Goal: Task Accomplishment & Management: Complete application form

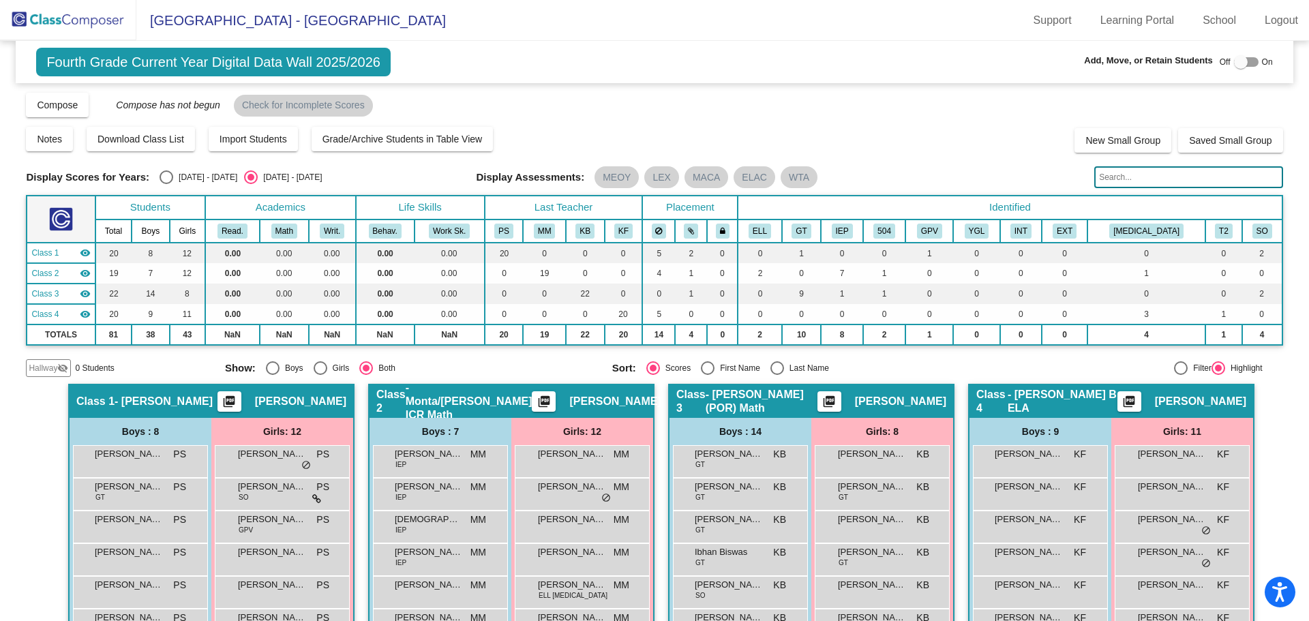
click at [43, 22] on img at bounding box center [68, 20] width 136 height 40
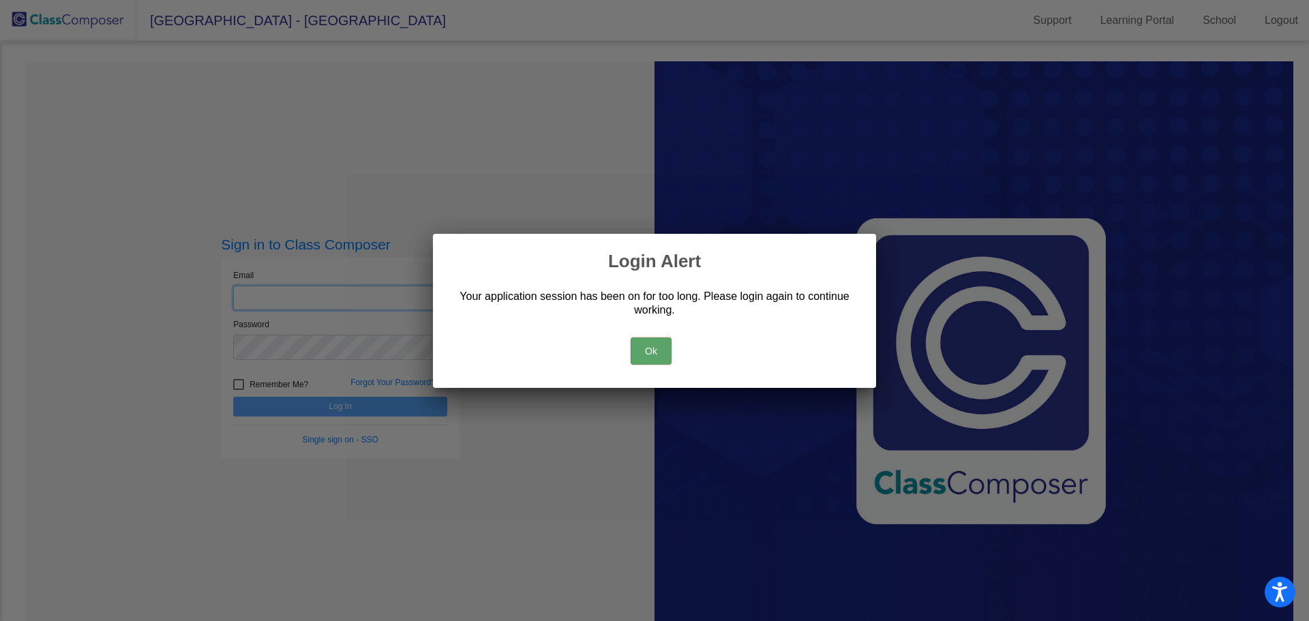
type input "[EMAIL_ADDRESS][DOMAIN_NAME]"
click at [648, 363] on button "Ok" at bounding box center [650, 350] width 41 height 27
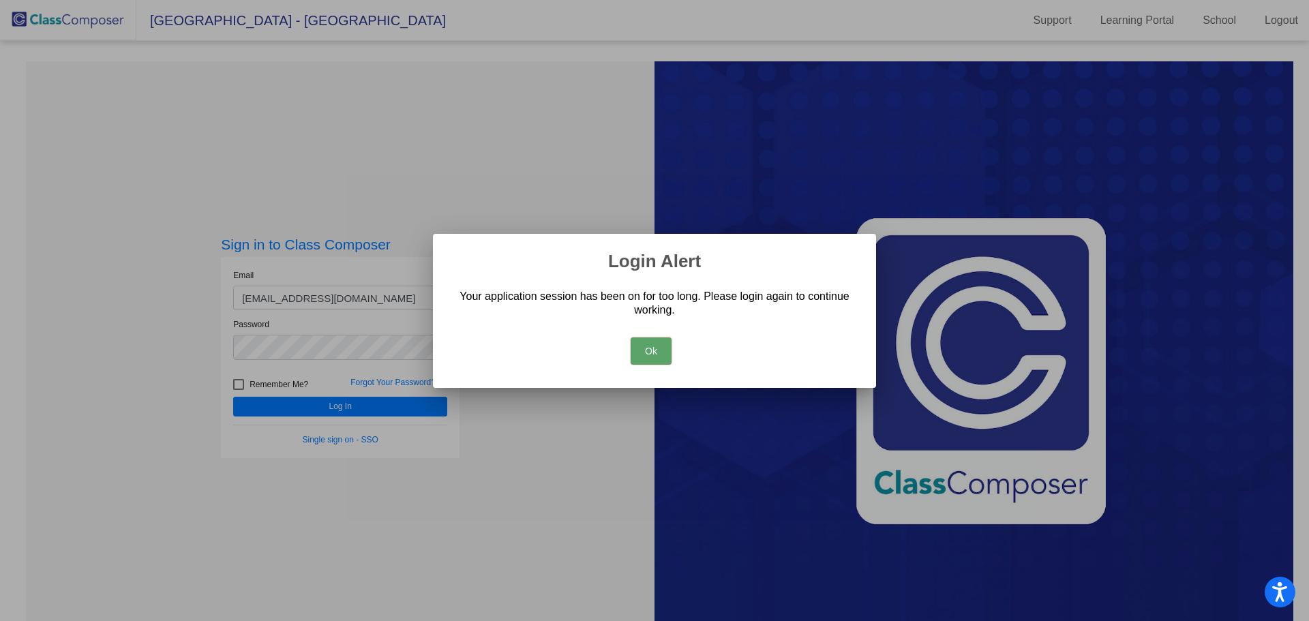
click at [653, 359] on button "Ok" at bounding box center [650, 350] width 41 height 27
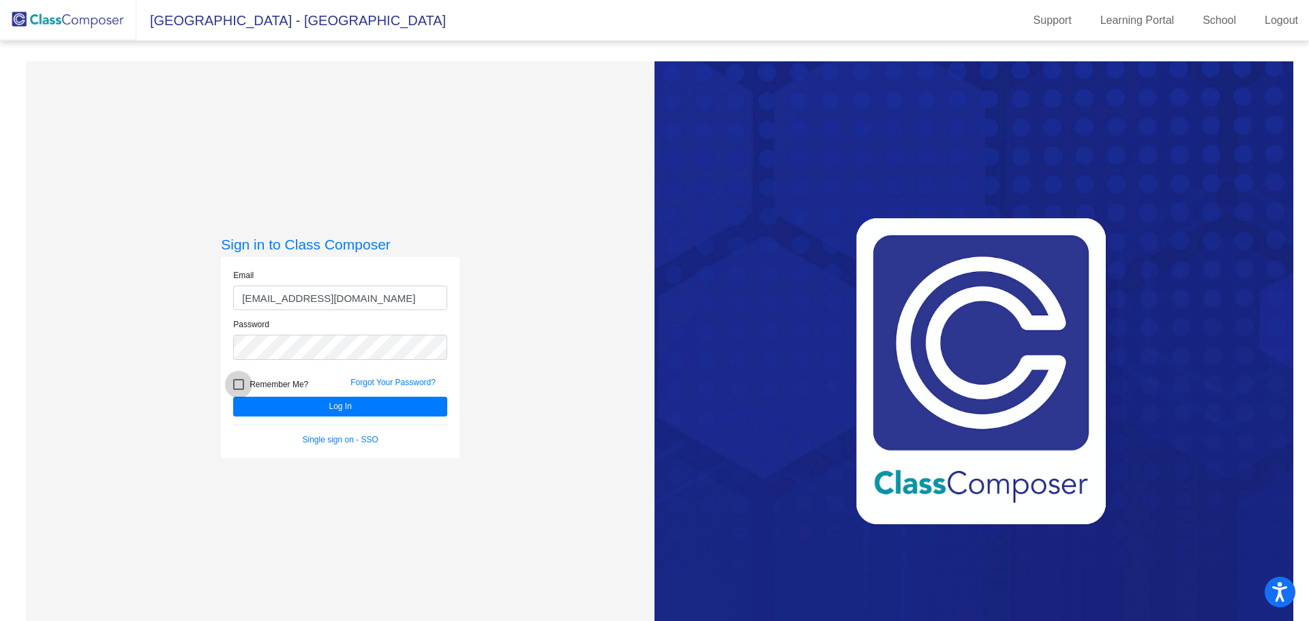
click at [238, 382] on div at bounding box center [238, 384] width 11 height 11
click at [238, 390] on input "Remember Me?" at bounding box center [238, 390] width 1 height 1
checkbox input "true"
click at [320, 404] on button "Log In" at bounding box center [340, 407] width 214 height 20
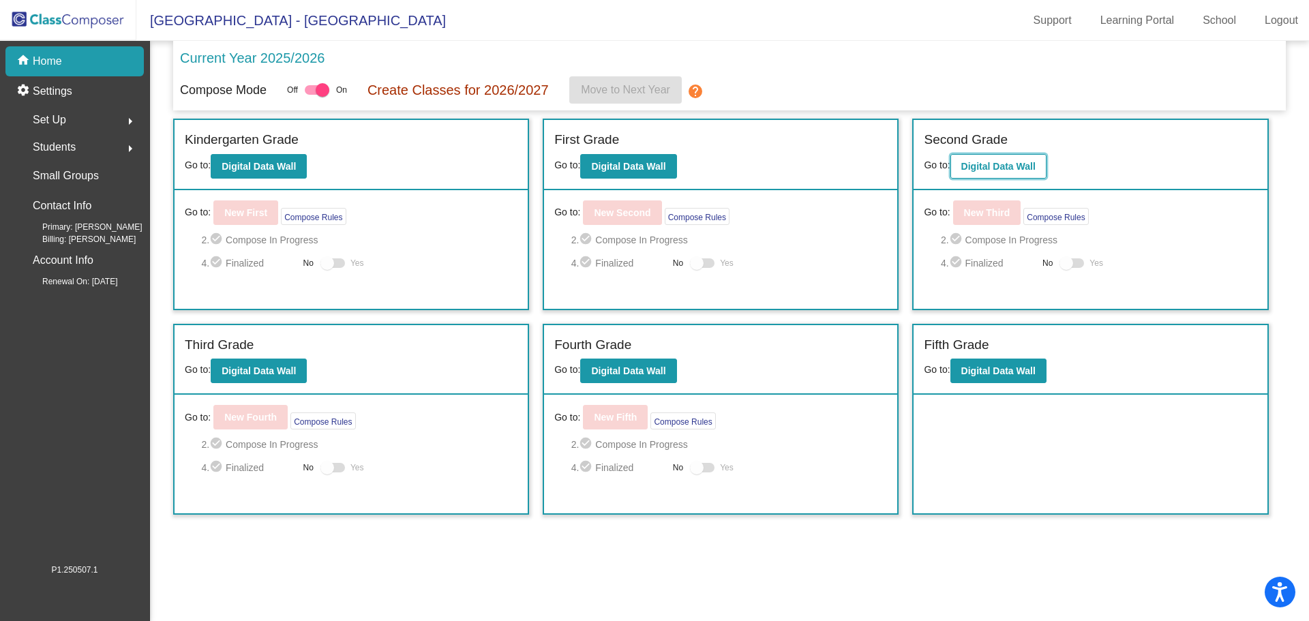
click at [992, 159] on button "Digital Data Wall" at bounding box center [998, 166] width 96 height 25
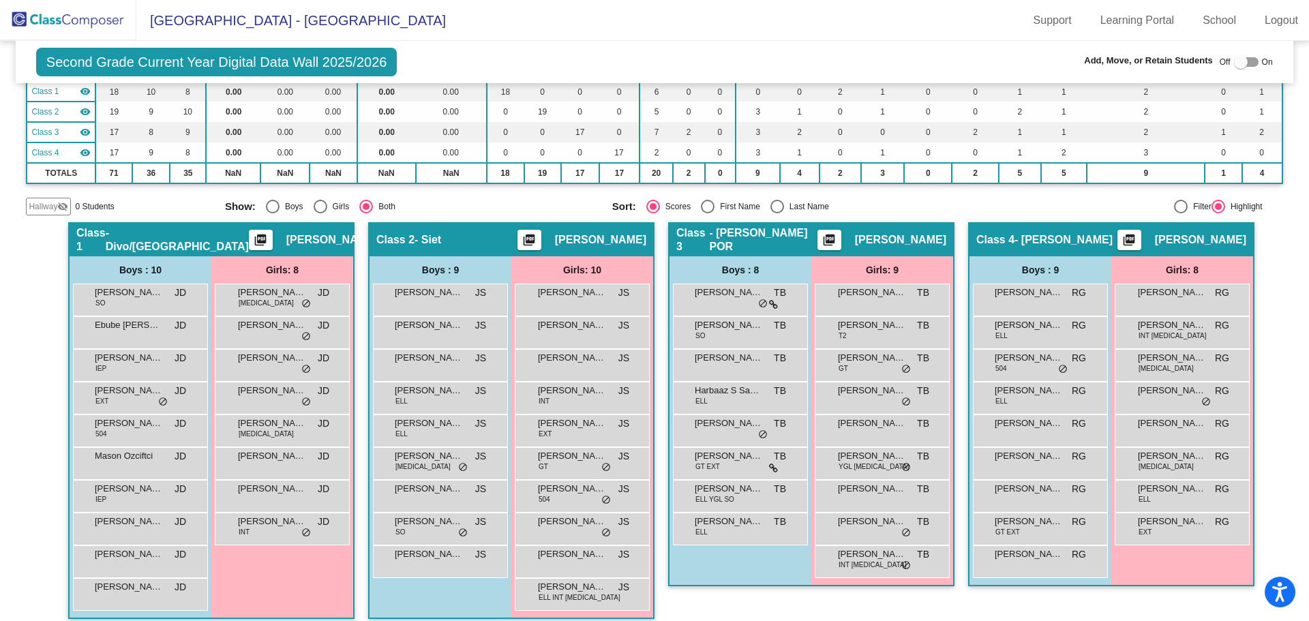
scroll to position [173, 0]
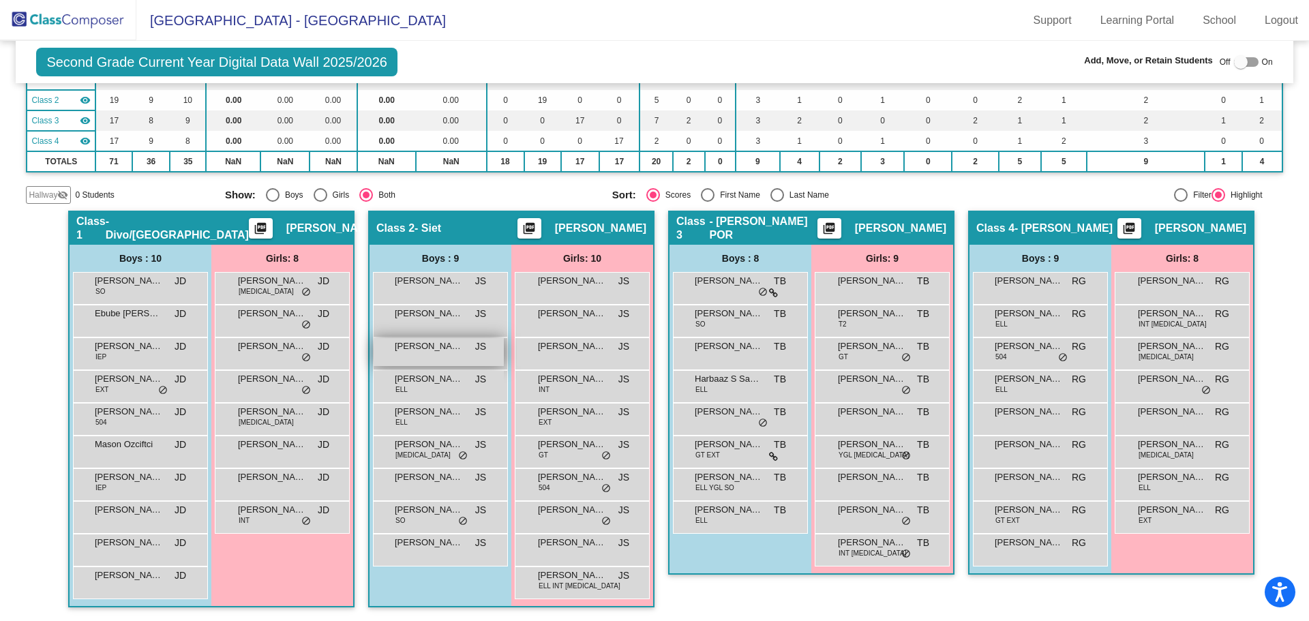
click at [425, 355] on div "[PERSON_NAME] JS lock do_not_disturb_alt" at bounding box center [439, 352] width 130 height 28
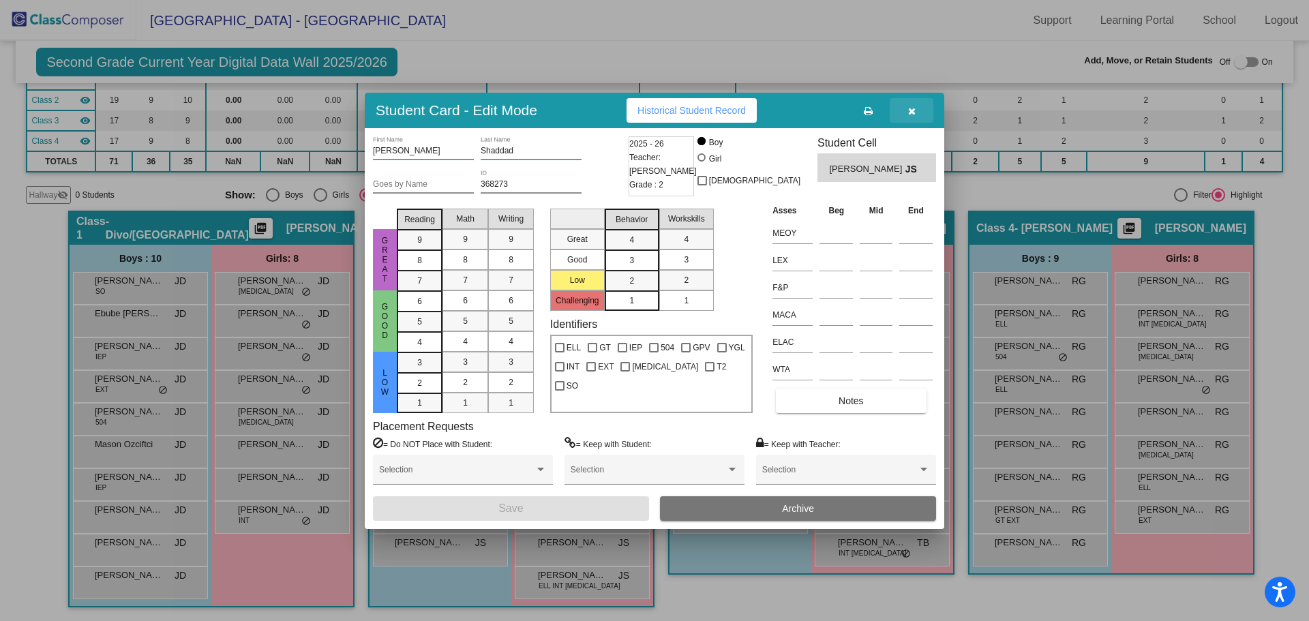
click at [915, 111] on icon "button" at bounding box center [911, 111] width 7 height 10
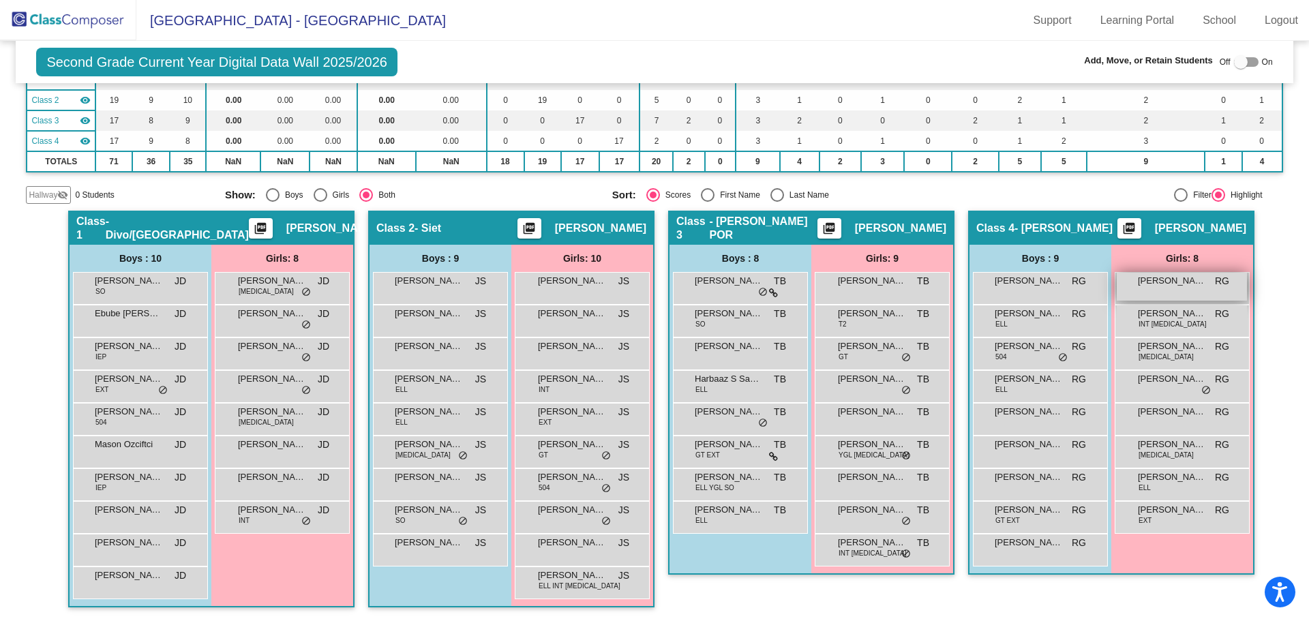
click at [1165, 282] on span "[PERSON_NAME]" at bounding box center [1172, 281] width 68 height 14
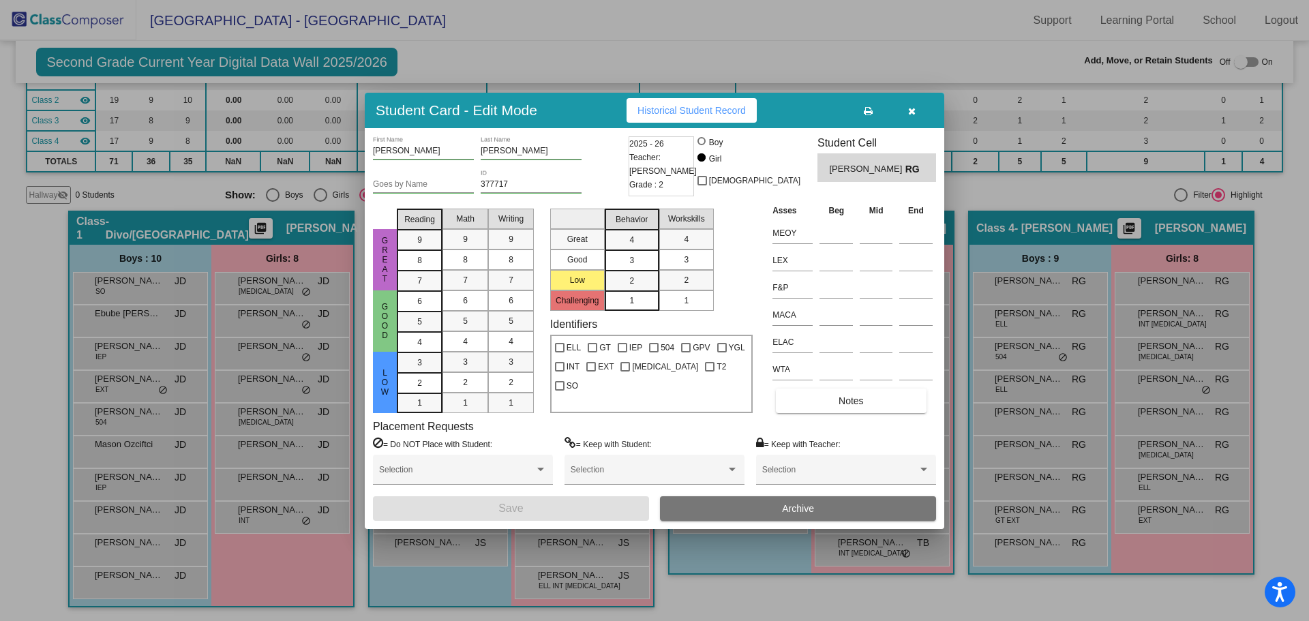
click at [911, 109] on icon "button" at bounding box center [911, 111] width 7 height 10
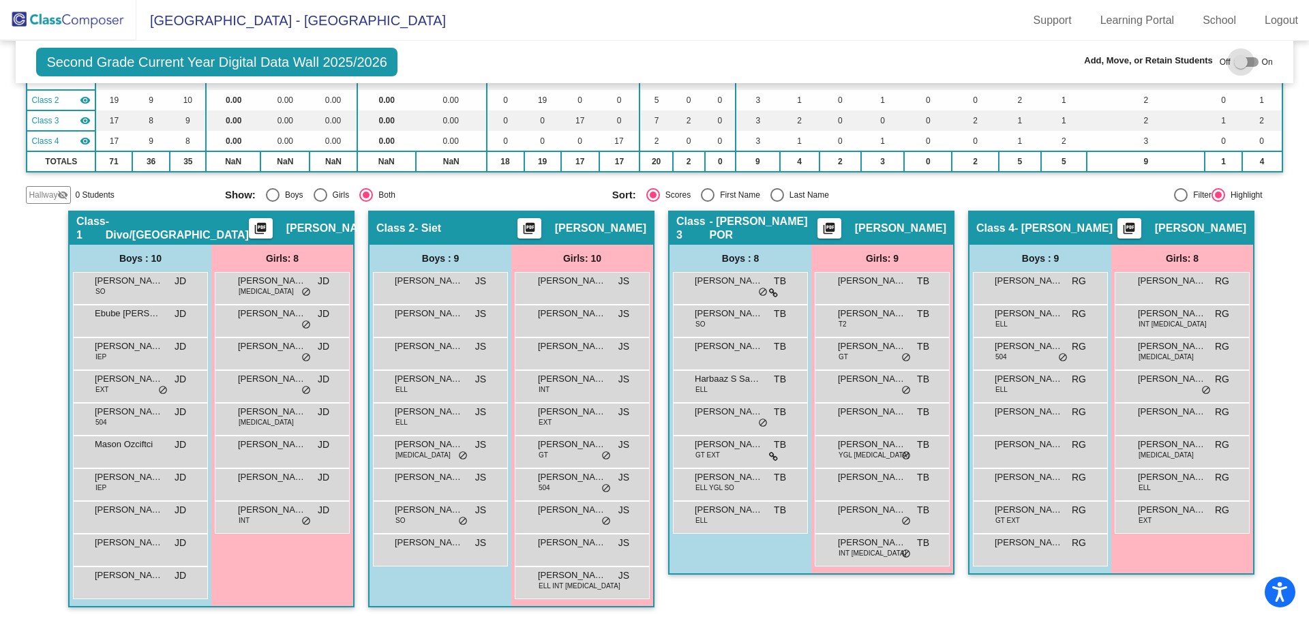
click at [1234, 63] on div at bounding box center [1241, 62] width 14 height 14
checkbox input "true"
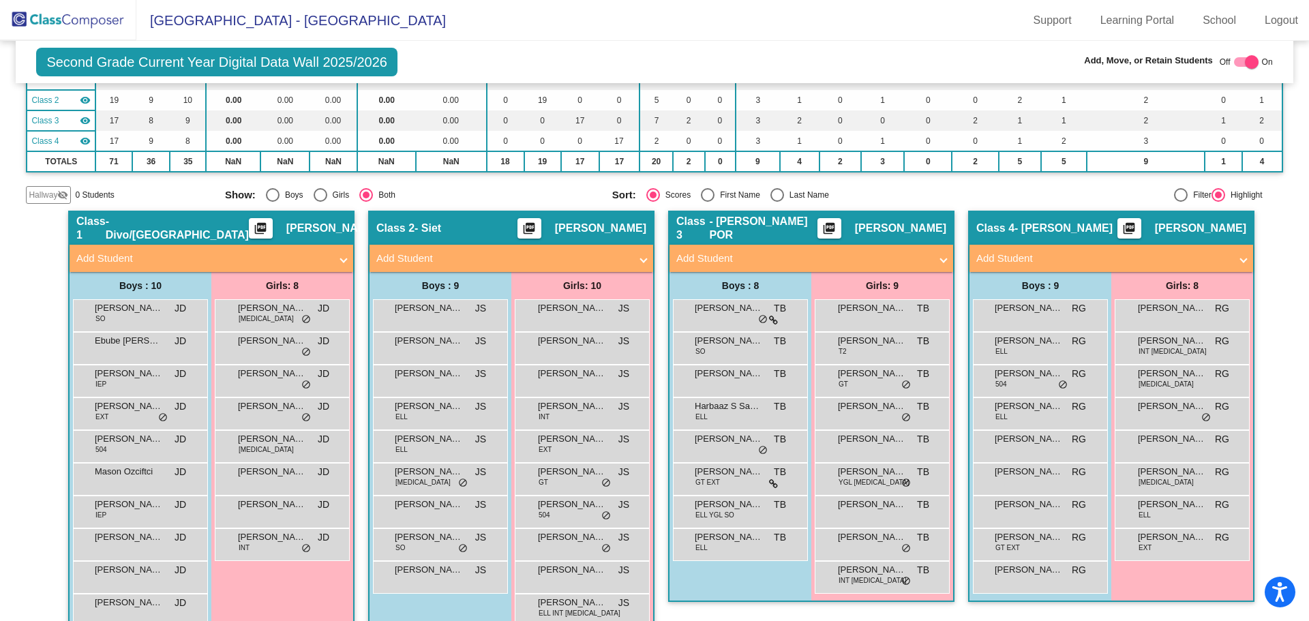
click at [1001, 258] on mat-panel-title "Add Student" at bounding box center [1103, 259] width 254 height 16
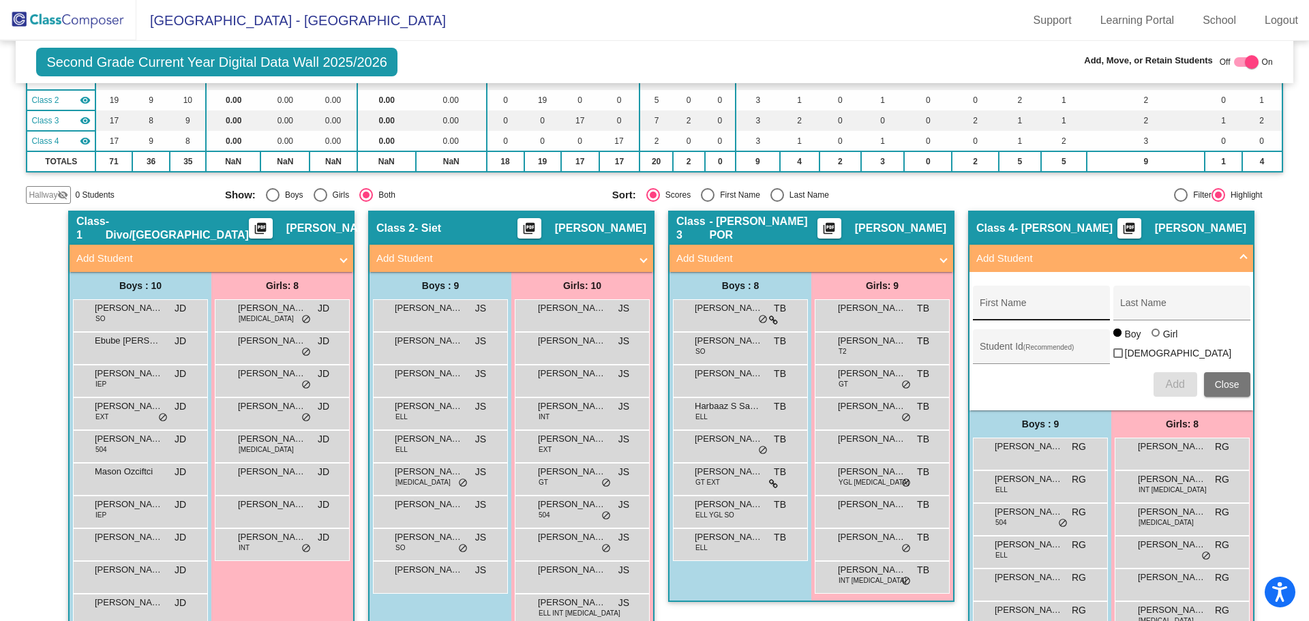
click at [1017, 309] on input "First Name" at bounding box center [1040, 308] width 123 height 11
type input "Arya"
type input "[PERSON_NAME]"
click at [1155, 337] on div at bounding box center [1155, 333] width 8 height 8
click at [1156, 340] on input "Girl" at bounding box center [1156, 339] width 1 height 1
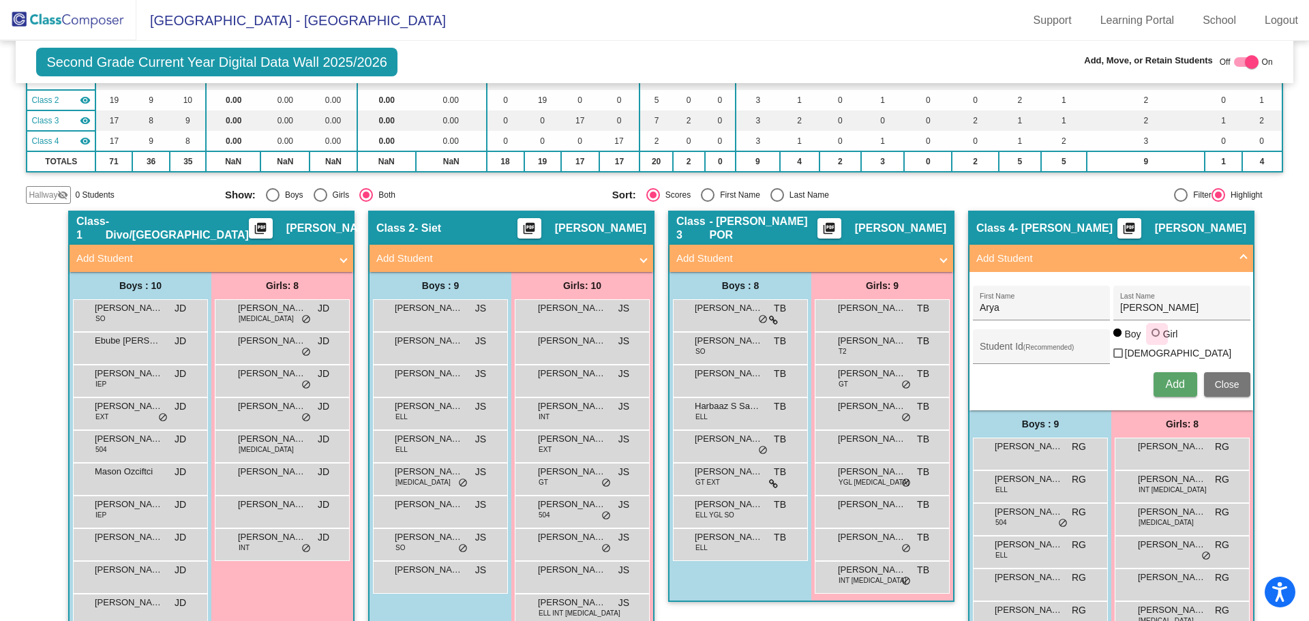
radio input "true"
click at [1178, 380] on span "Add" at bounding box center [1174, 384] width 19 height 12
click at [697, 258] on mat-panel-title "Add Student" at bounding box center [803, 259] width 254 height 16
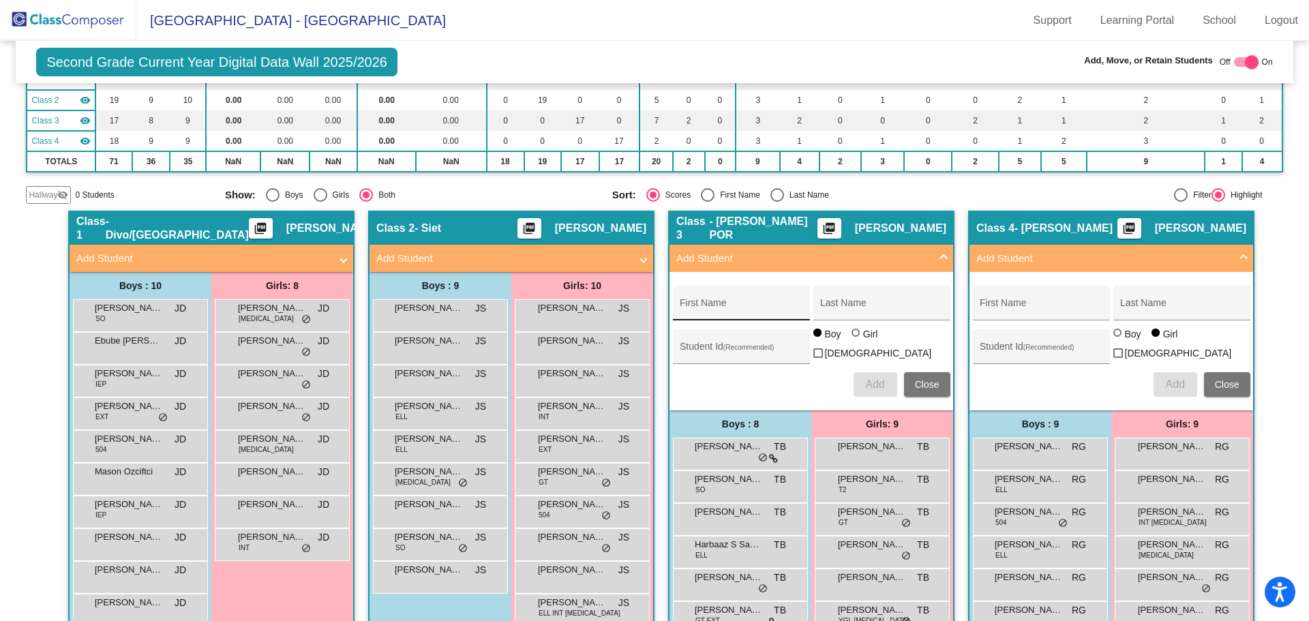
click at [698, 301] on div "First Name" at bounding box center [741, 307] width 123 height 28
type input "[PERSON_NAME]"
click at [865, 379] on span "Add" at bounding box center [874, 384] width 19 height 12
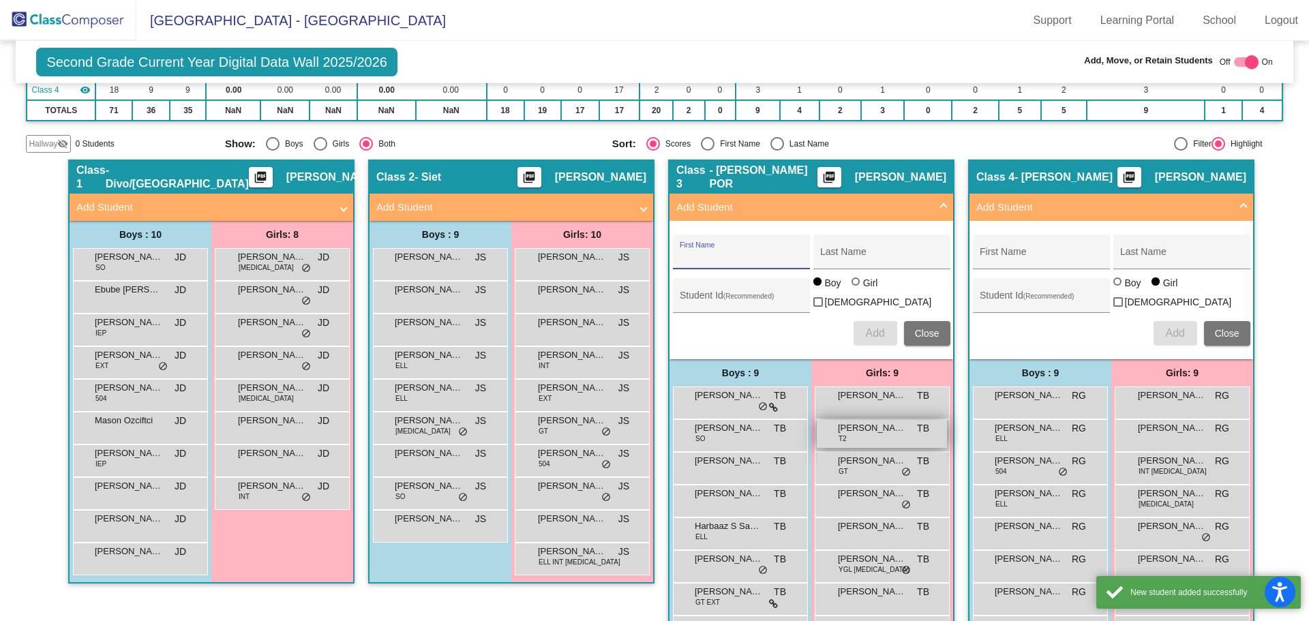
scroll to position [303, 0]
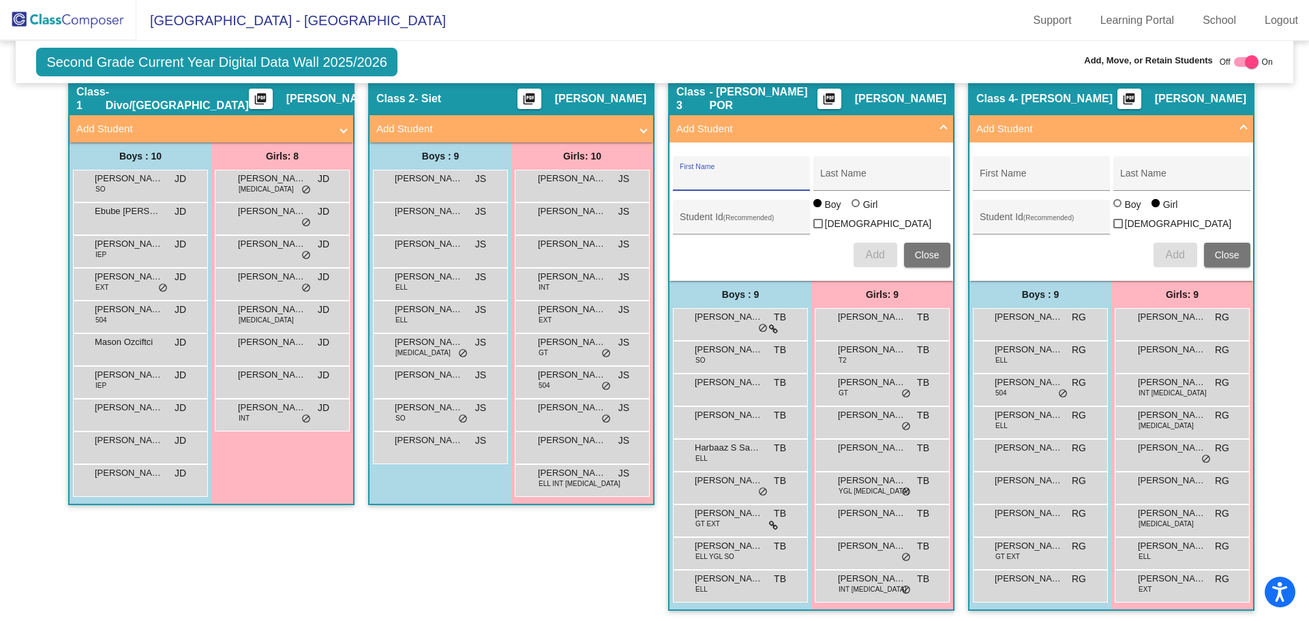
click at [929, 251] on span "Close" at bounding box center [927, 254] width 25 height 11
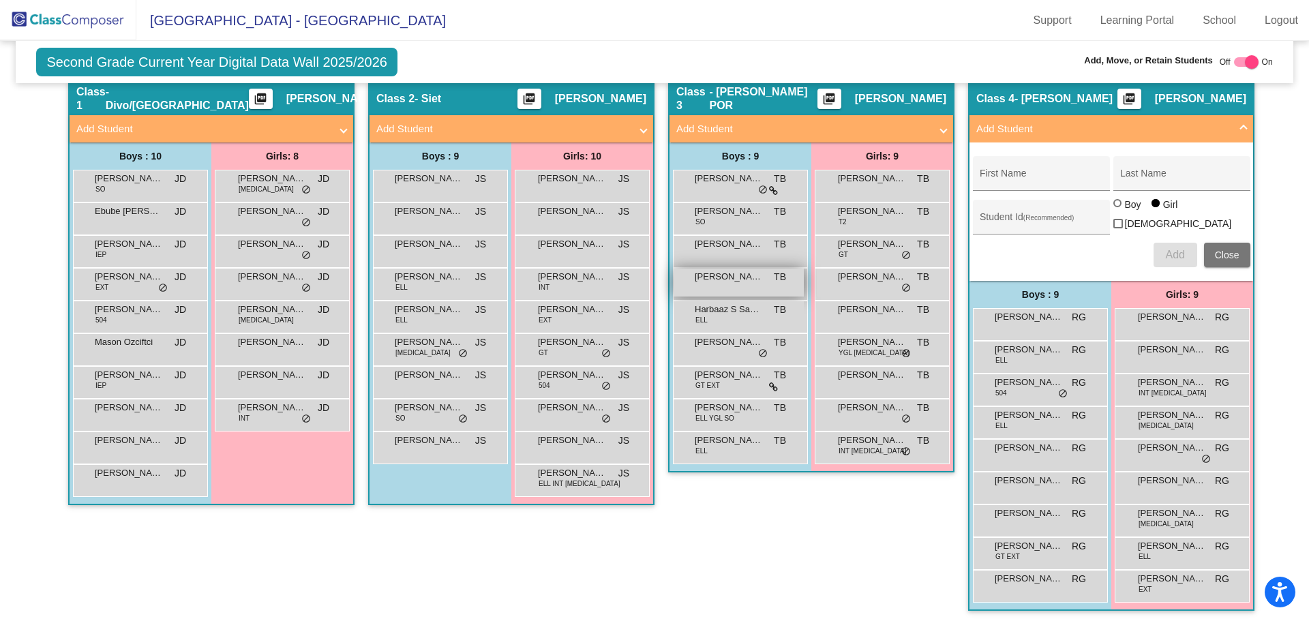
click at [727, 283] on span "[PERSON_NAME]" at bounding box center [729, 277] width 68 height 14
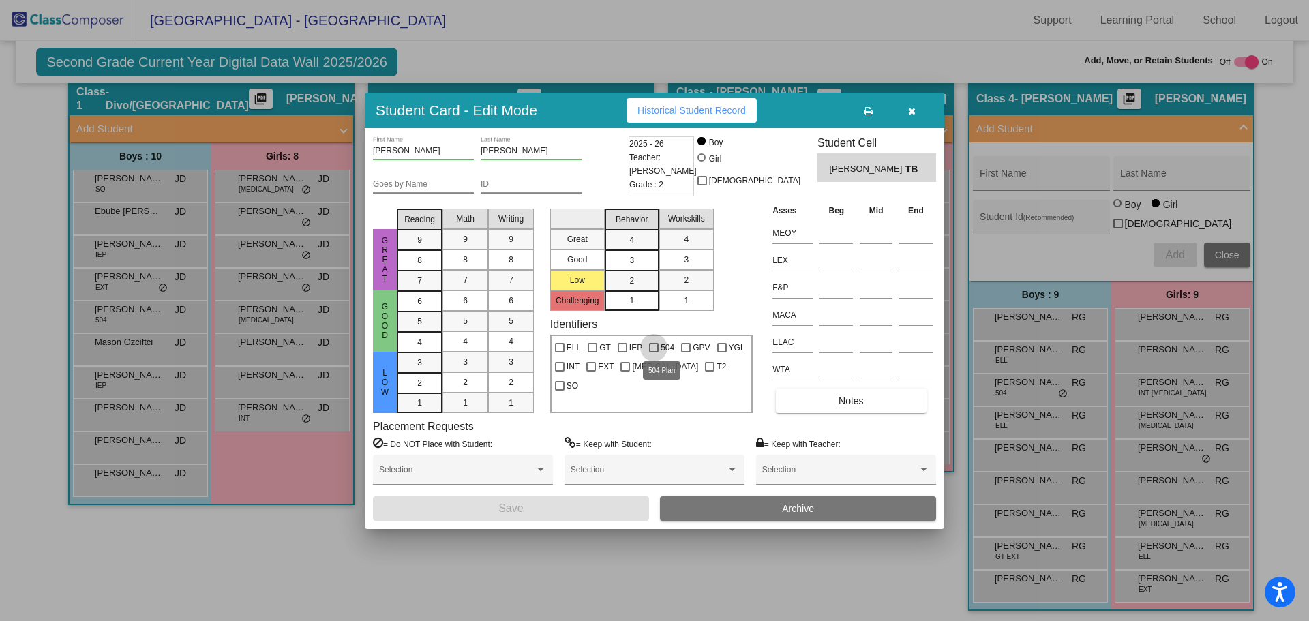
click at [655, 347] on div at bounding box center [654, 348] width 10 height 10
click at [654, 352] on input "504" at bounding box center [653, 352] width 1 height 1
checkbox input "true"
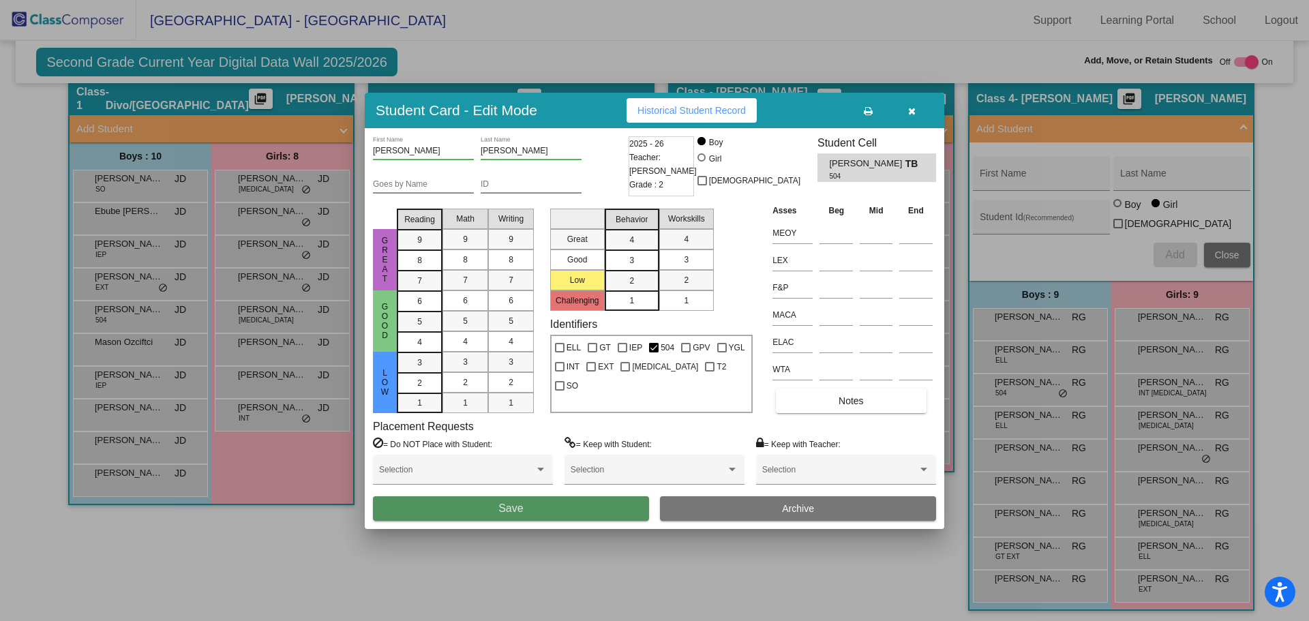
click at [595, 506] on button "Save" at bounding box center [511, 508] width 276 height 25
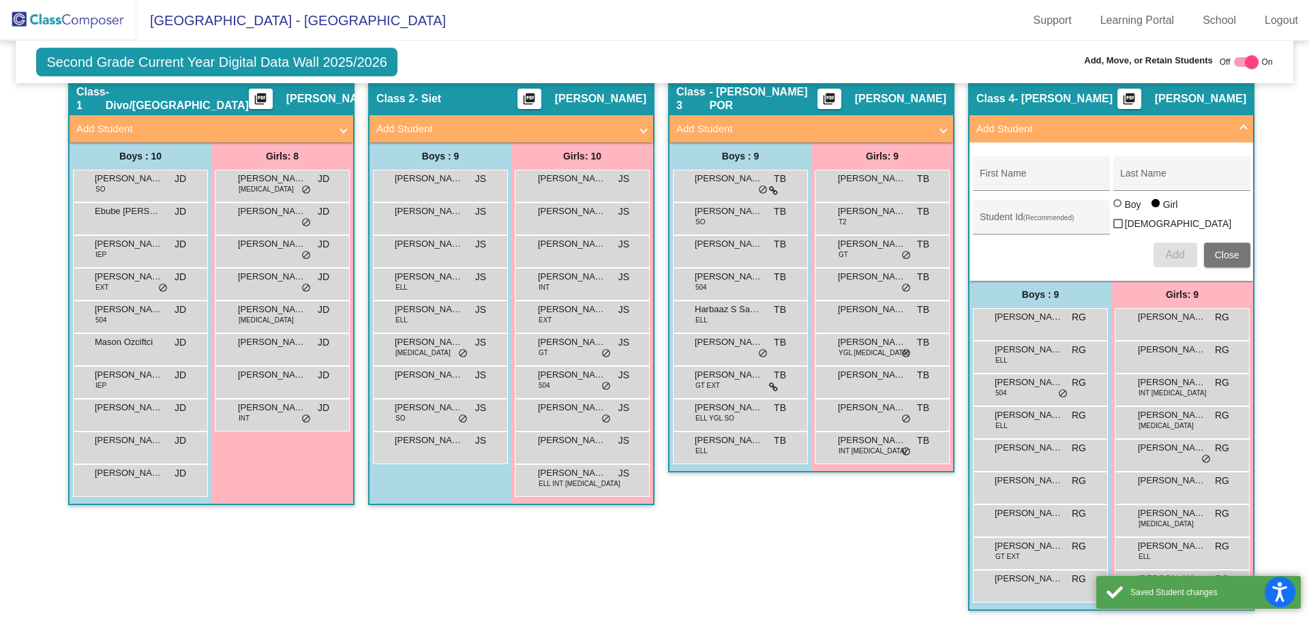
click at [1223, 256] on span "Close" at bounding box center [1227, 254] width 25 height 11
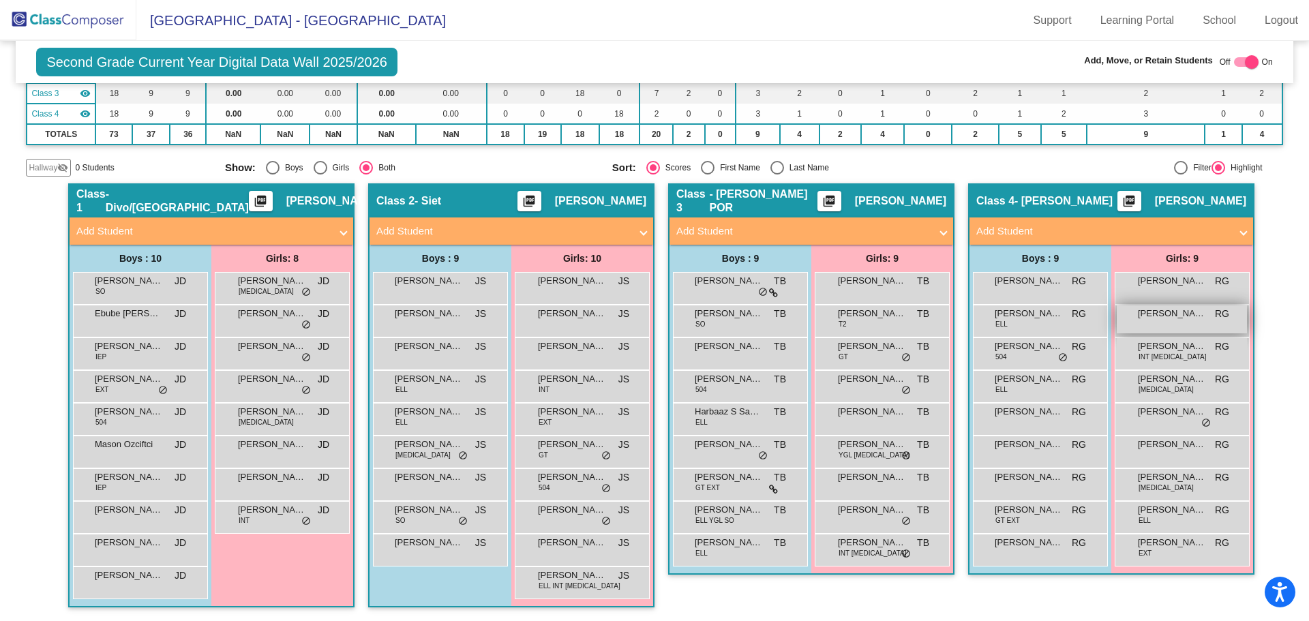
click at [1180, 320] on div "[PERSON_NAME] lock do_not_disturb_alt" at bounding box center [1181, 319] width 130 height 28
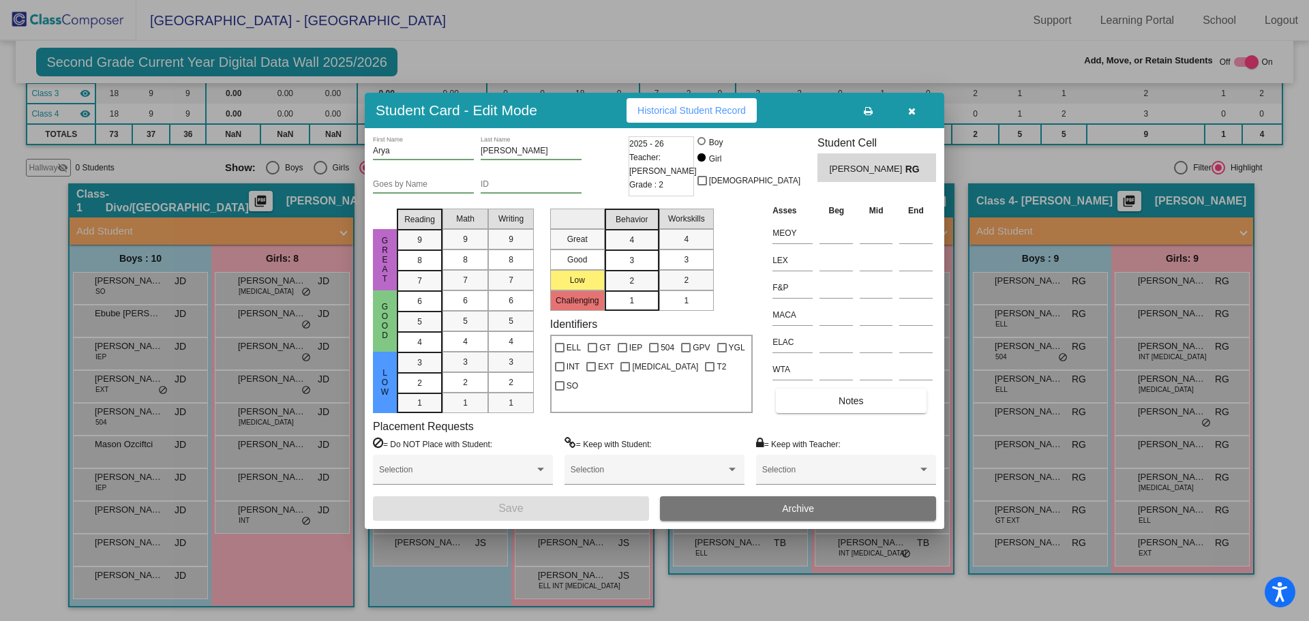
click at [911, 107] on icon "button" at bounding box center [911, 111] width 7 height 10
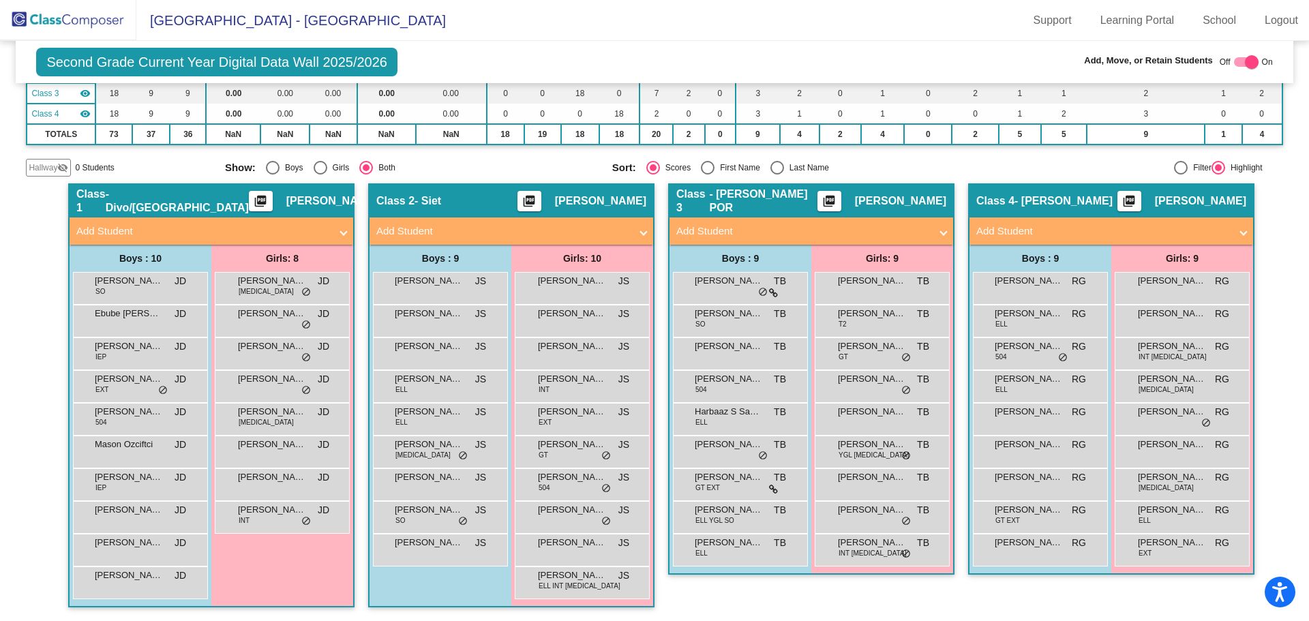
click at [101, 228] on mat-panel-title "Add Student" at bounding box center [203, 232] width 254 height 16
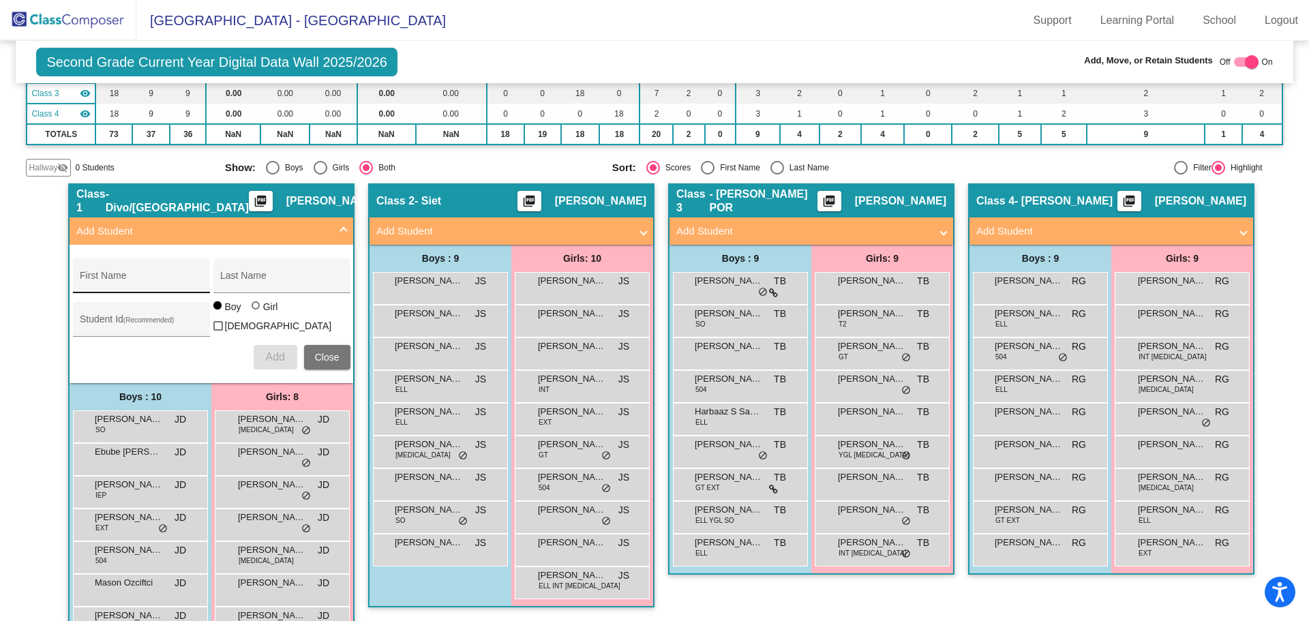
click at [101, 275] on div "First Name" at bounding box center [141, 280] width 123 height 28
type input "[PERSON_NAME]"
click at [252, 309] on div at bounding box center [256, 305] width 8 height 8
click at [256, 313] on input "Girl" at bounding box center [256, 312] width 1 height 1
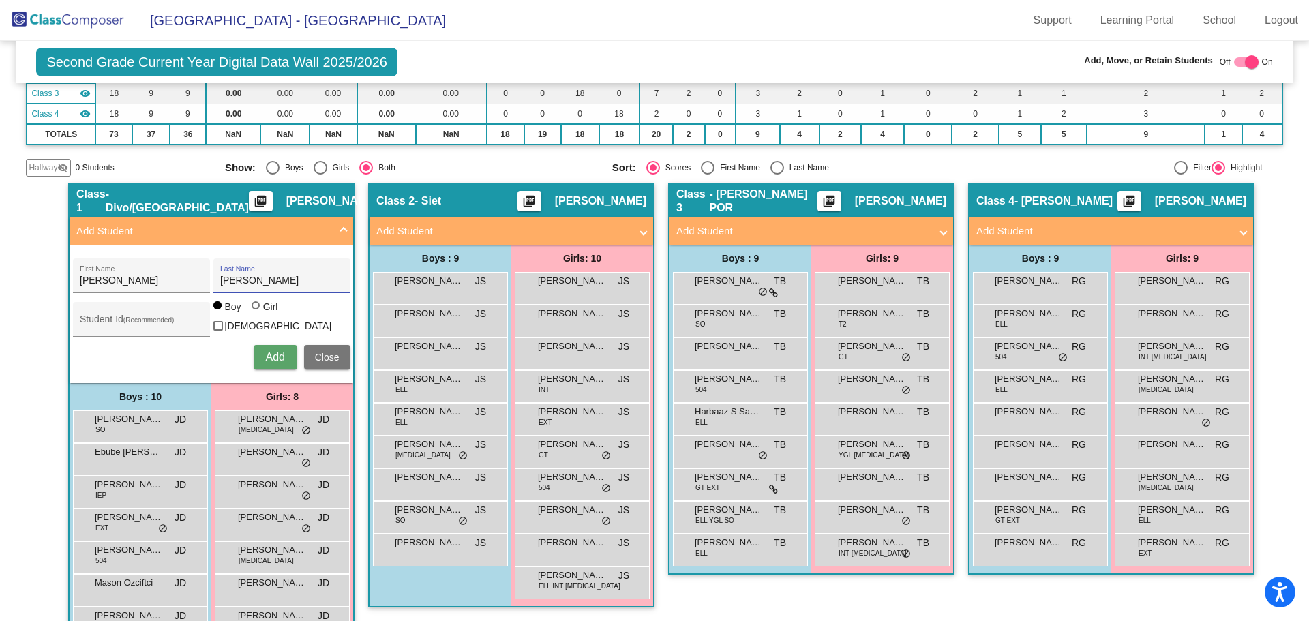
radio input "true"
click at [271, 354] on span "Add" at bounding box center [274, 357] width 19 height 12
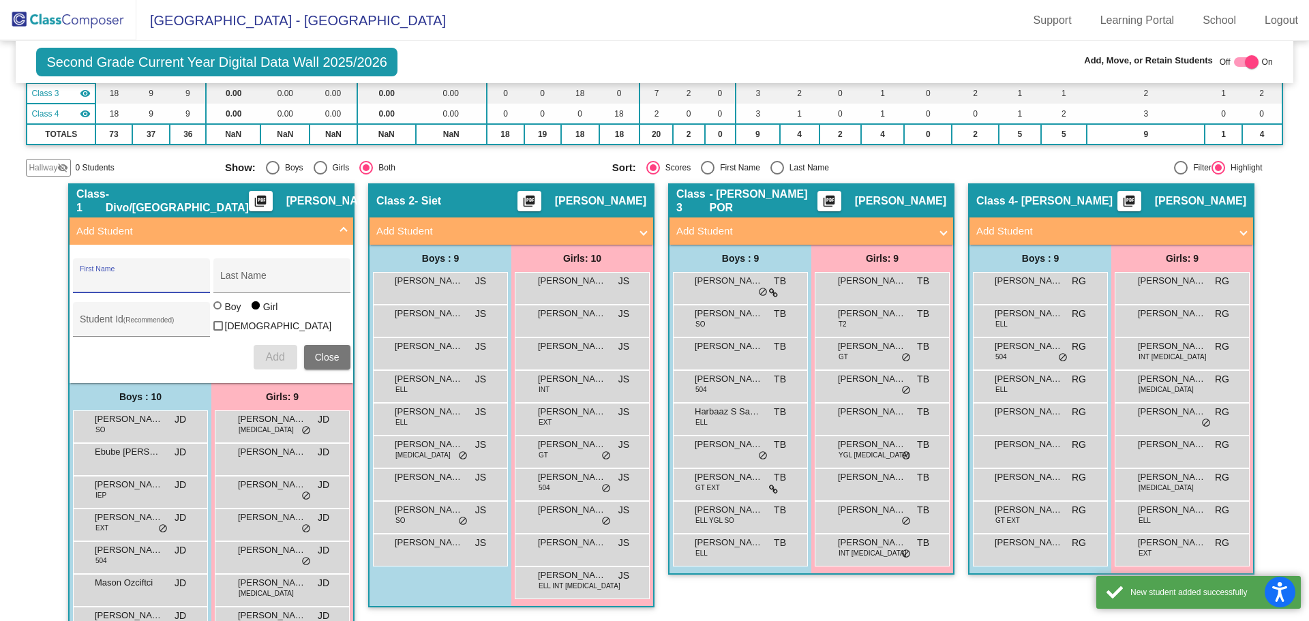
click at [322, 356] on span "Close" at bounding box center [327, 357] width 25 height 11
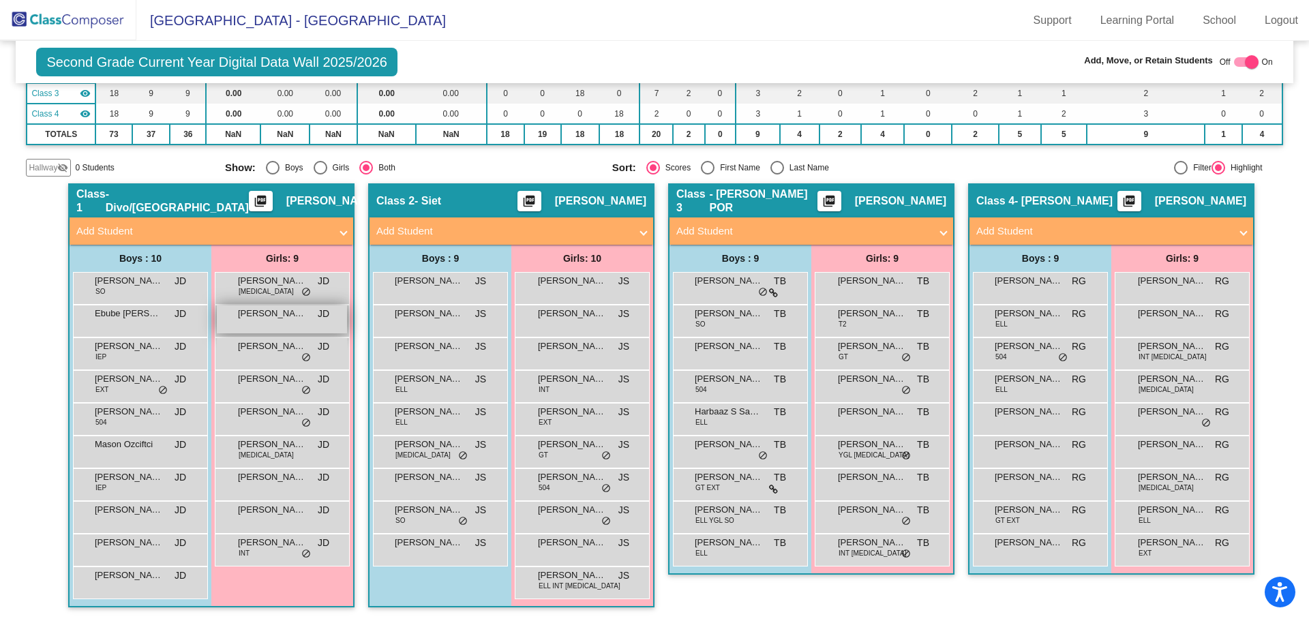
click at [307, 328] on div "[PERSON_NAME] [PERSON_NAME] lock do_not_disturb_alt" at bounding box center [282, 319] width 130 height 28
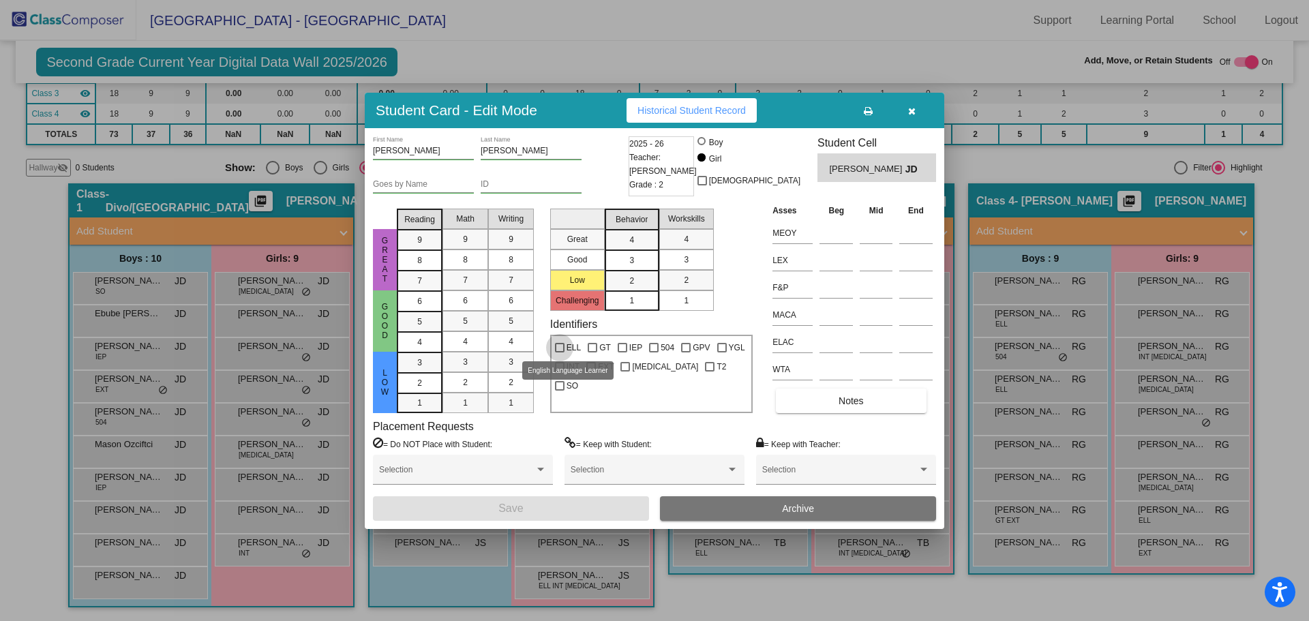
click at [558, 344] on div at bounding box center [560, 348] width 10 height 10
click at [559, 352] on input "ELL" at bounding box center [559, 352] width 1 height 1
checkbox input "true"
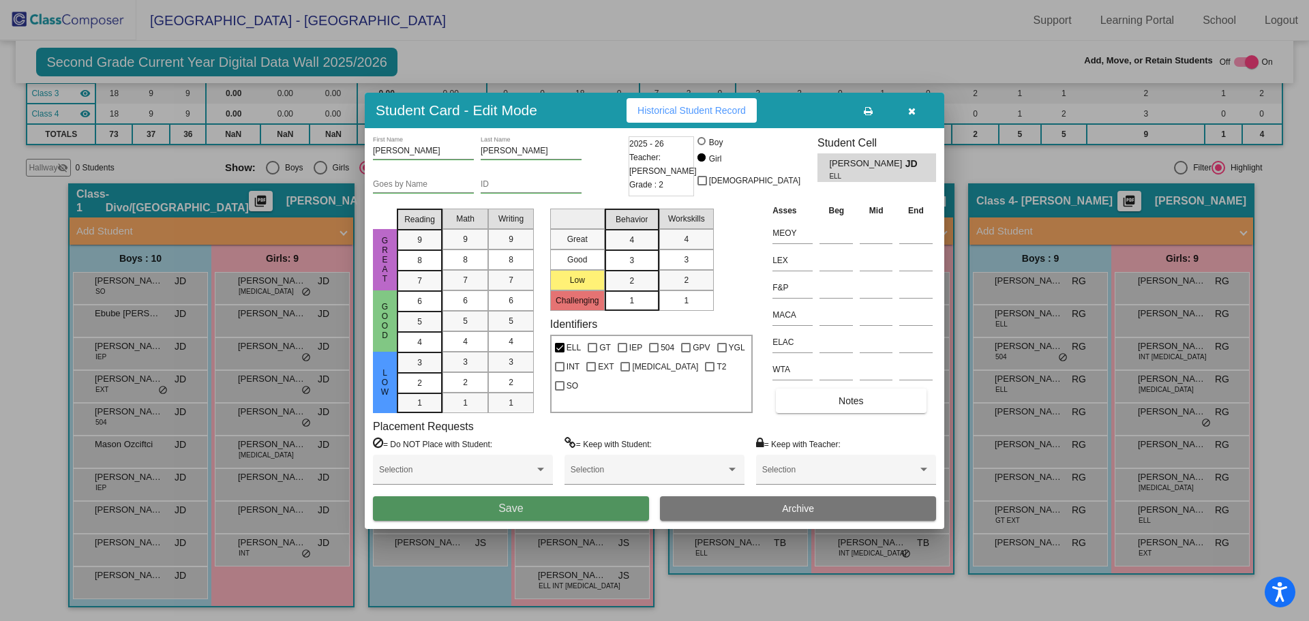
click at [610, 504] on button "Save" at bounding box center [511, 508] width 276 height 25
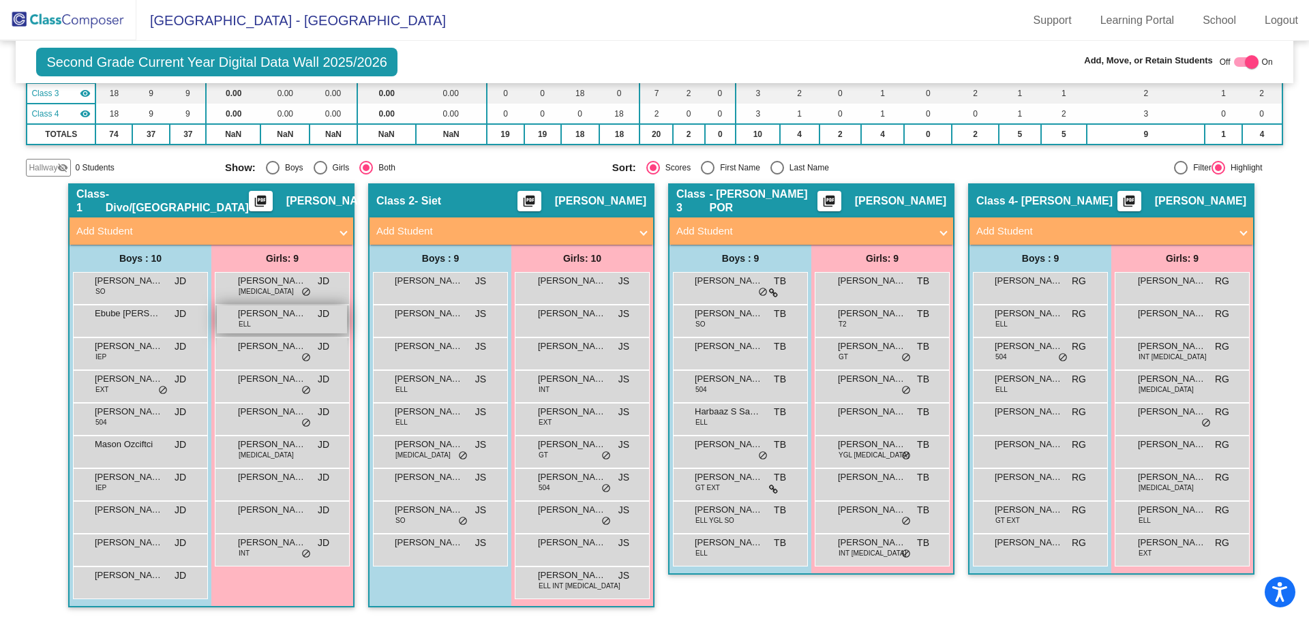
click at [261, 320] on span "[PERSON_NAME]" at bounding box center [272, 314] width 68 height 14
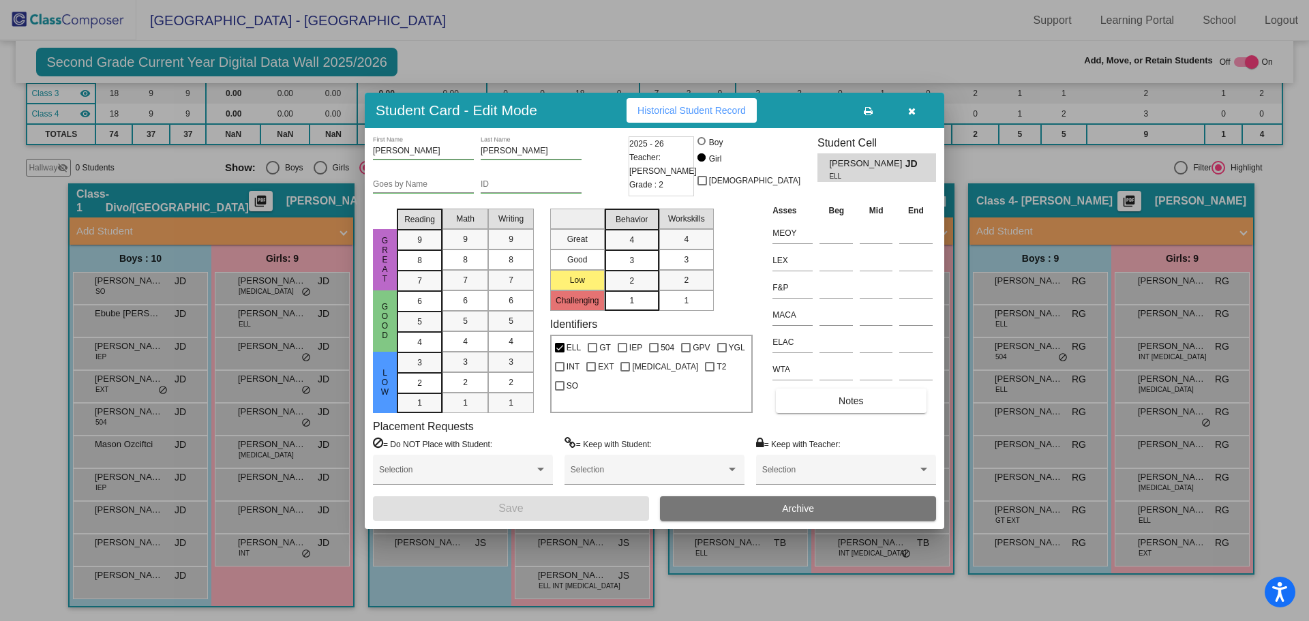
click at [911, 110] on icon "button" at bounding box center [911, 111] width 7 height 10
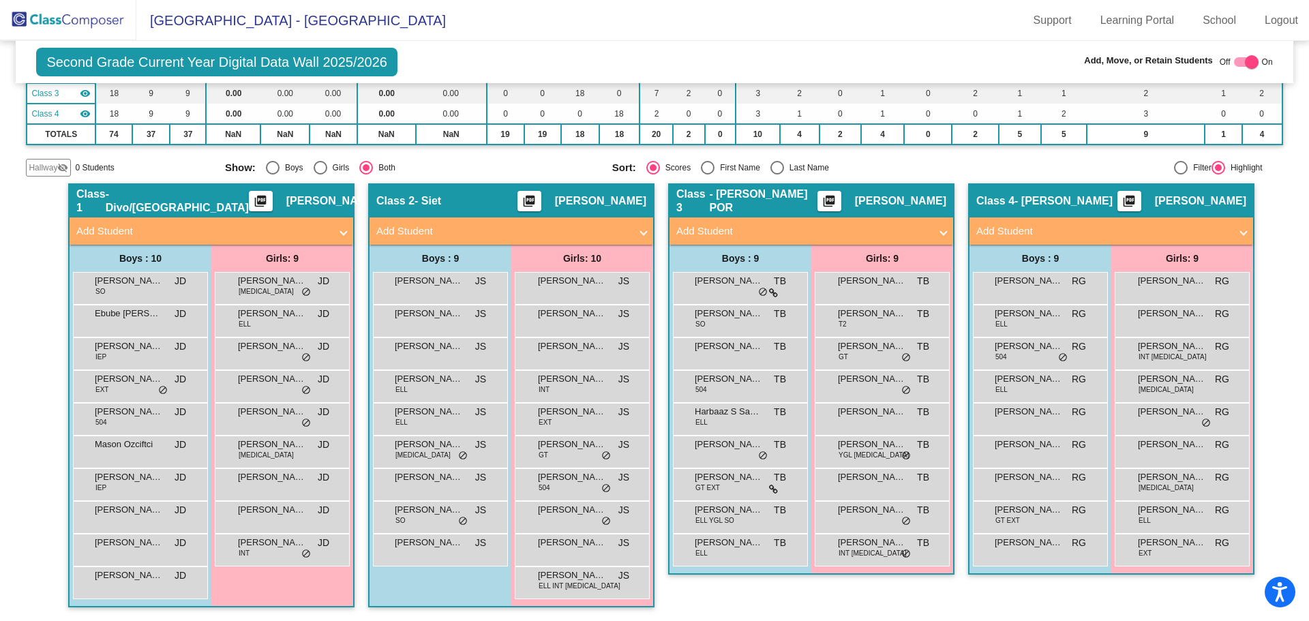
click at [1245, 63] on div at bounding box center [1252, 62] width 14 height 14
checkbox input "false"
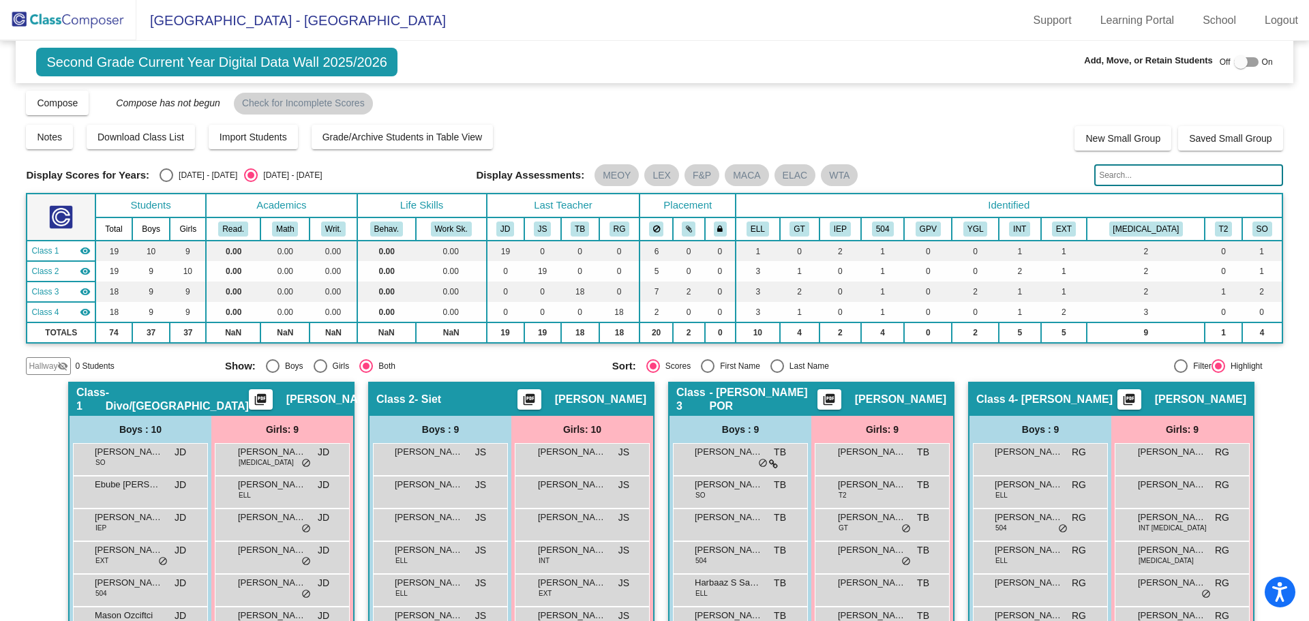
scroll to position [0, 0]
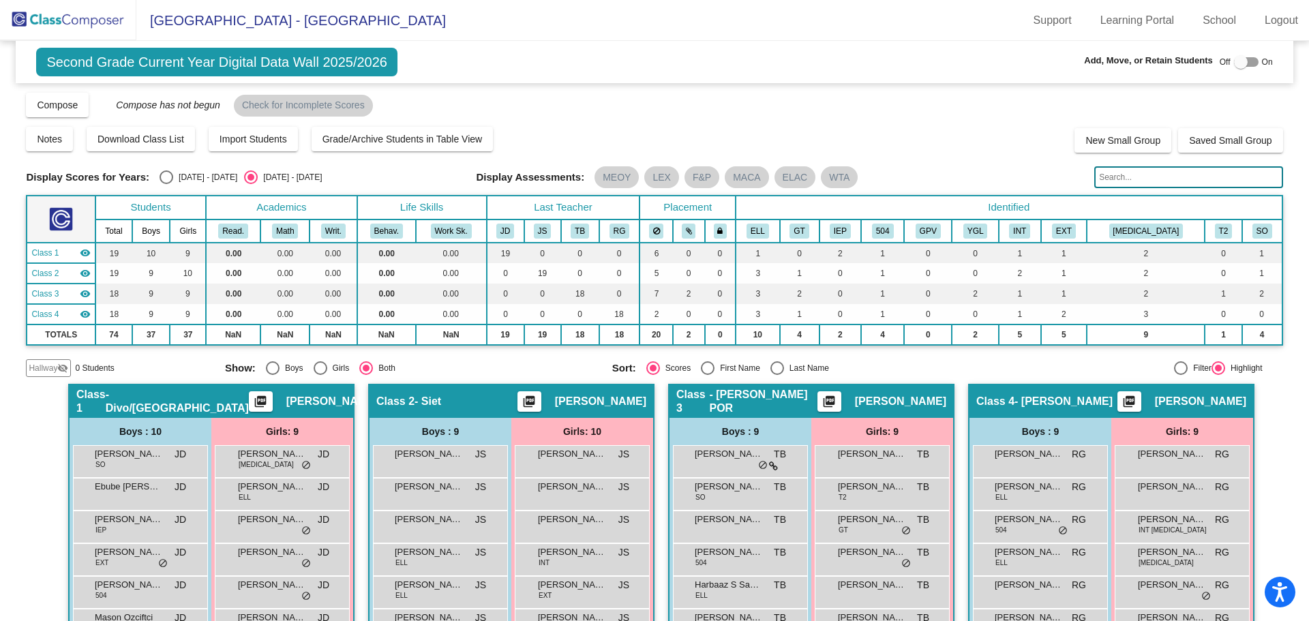
click at [66, 20] on img at bounding box center [68, 20] width 136 height 40
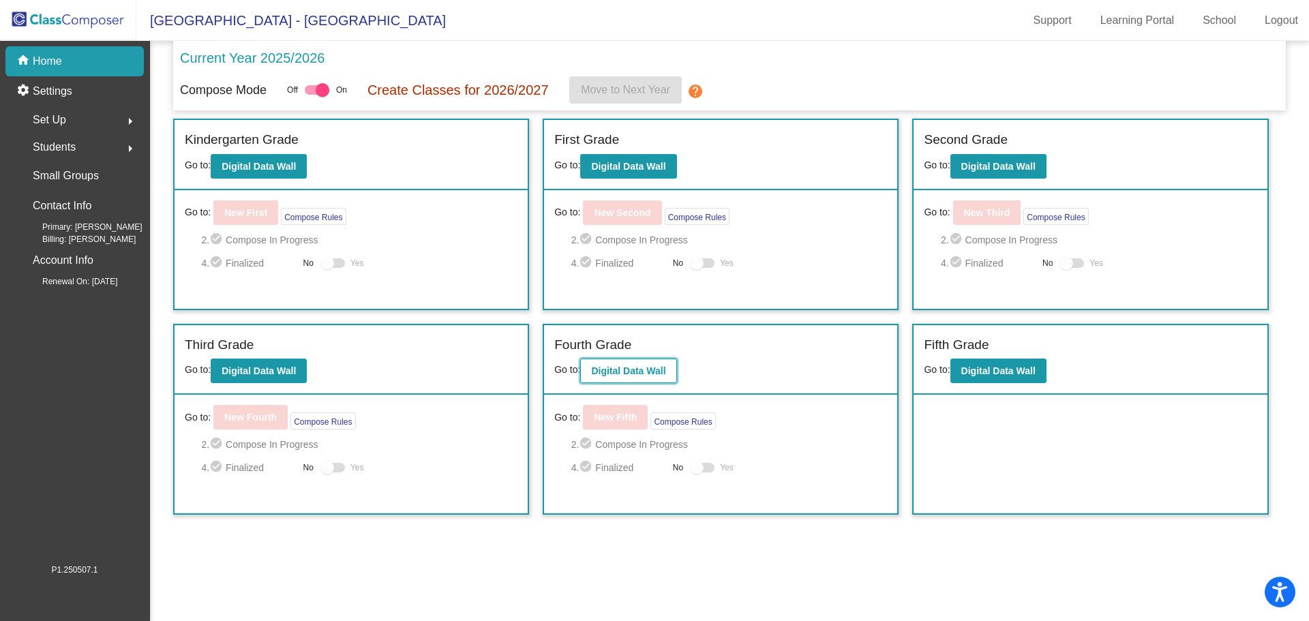
click at [638, 372] on b "Digital Data Wall" at bounding box center [628, 370] width 74 height 11
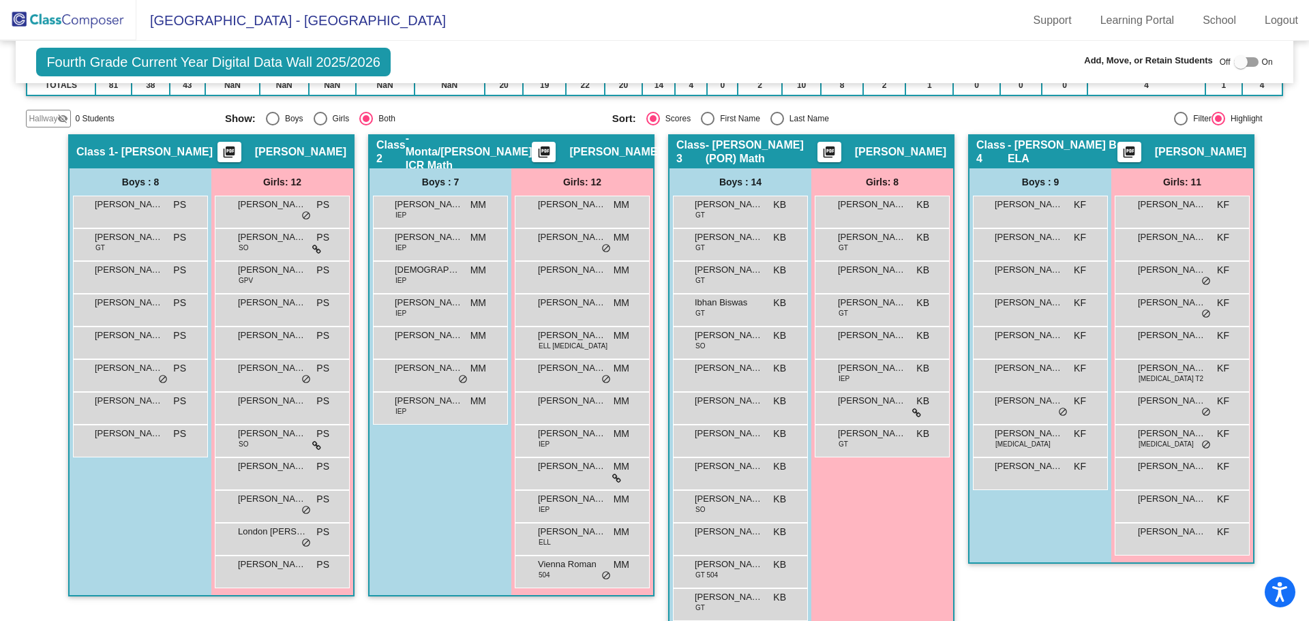
scroll to position [273, 0]
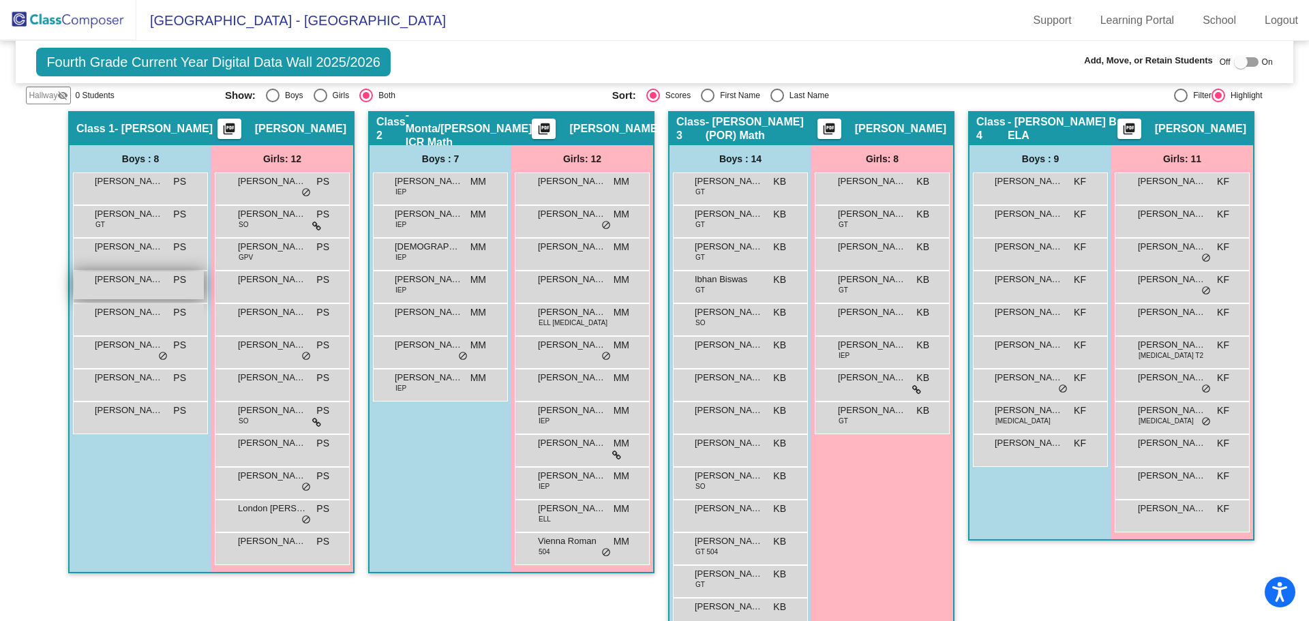
click at [144, 284] on span "[PERSON_NAME]" at bounding box center [129, 280] width 68 height 14
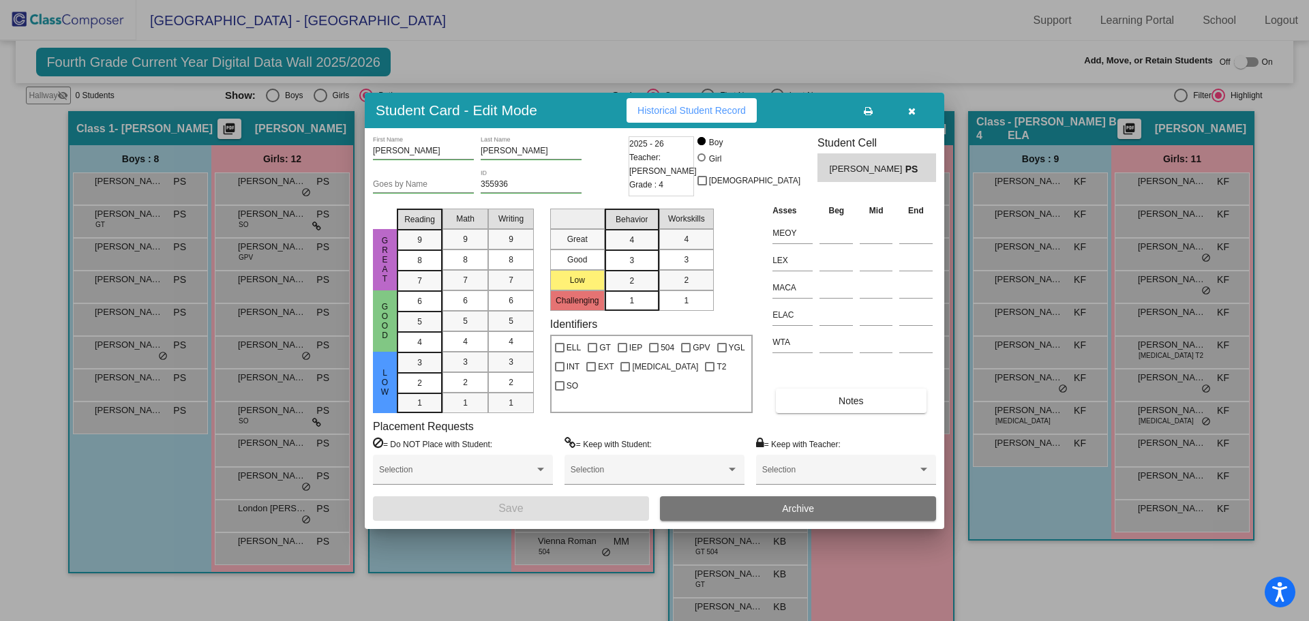
click at [792, 511] on span "Archive" at bounding box center [798, 508] width 32 height 11
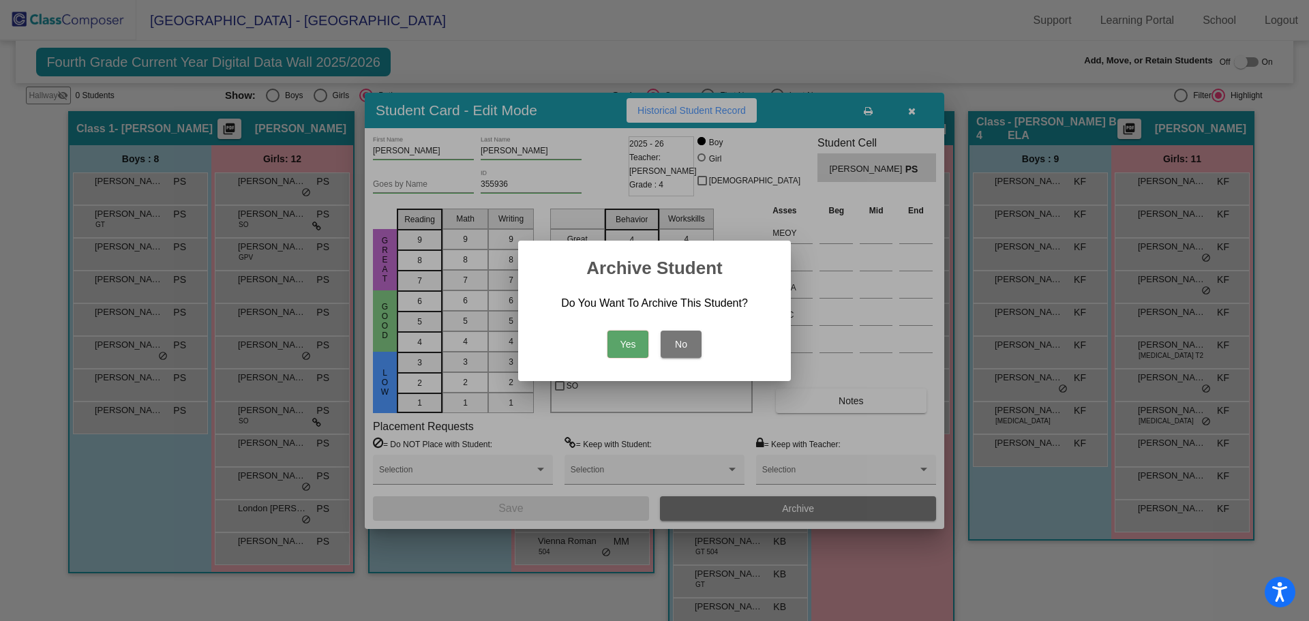
click at [632, 348] on button "Yes" at bounding box center [627, 344] width 41 height 27
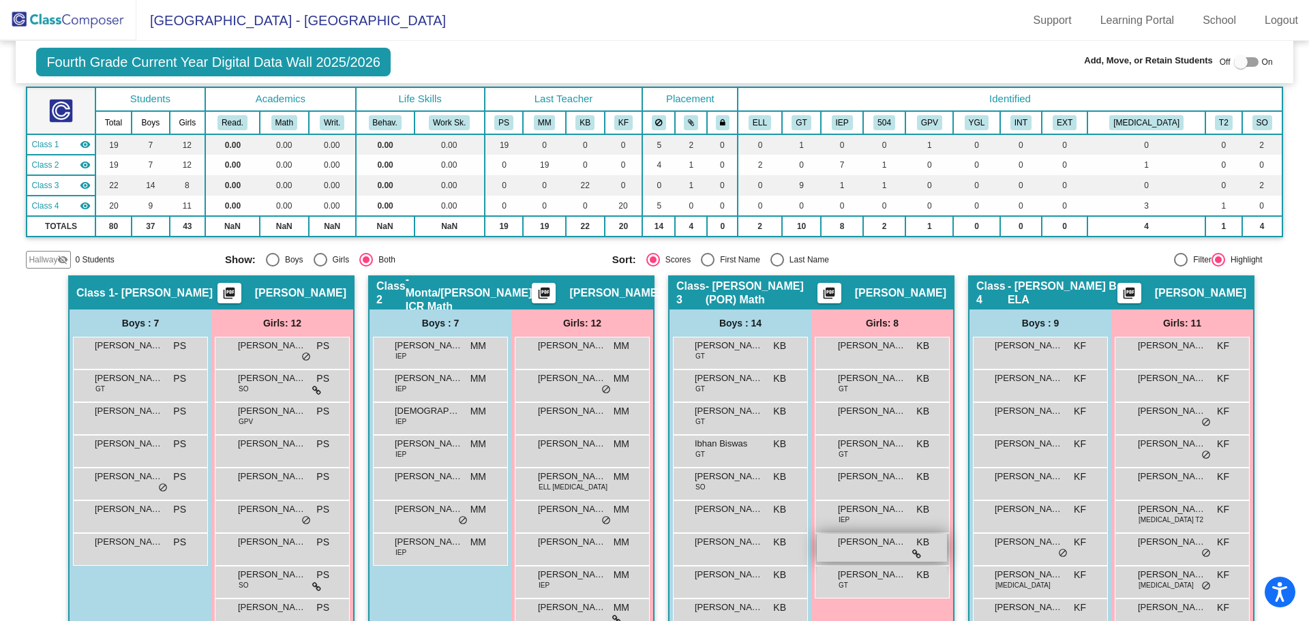
scroll to position [100, 0]
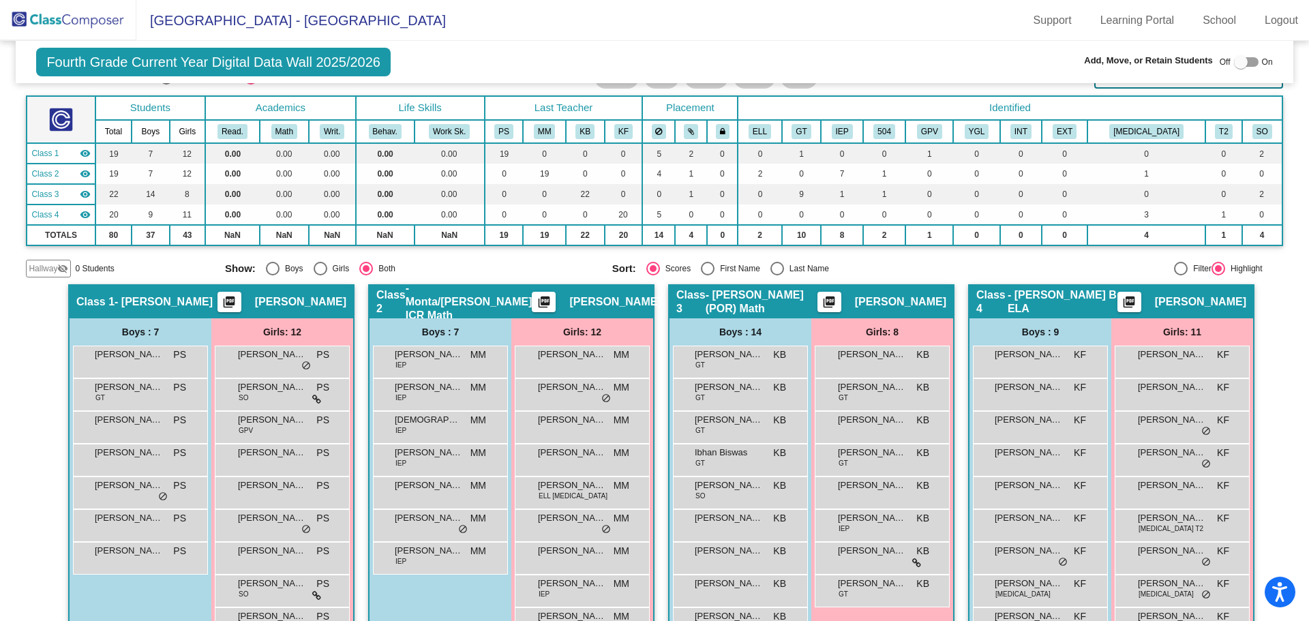
click at [53, 18] on img at bounding box center [68, 20] width 136 height 40
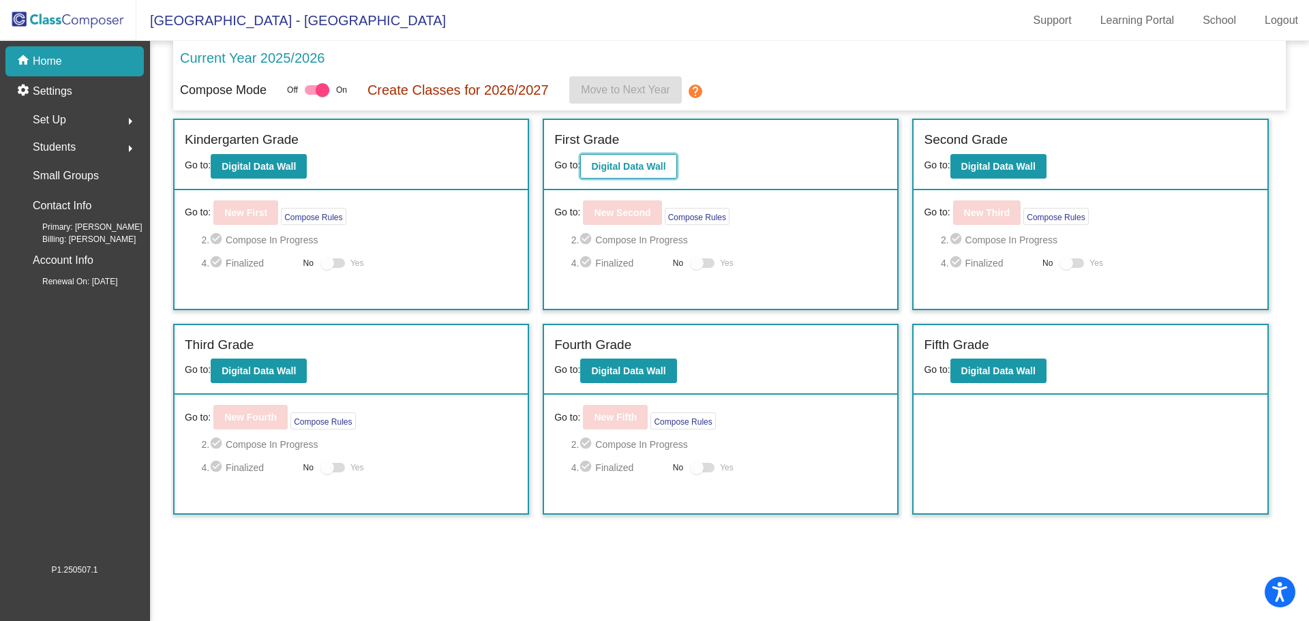
click at [662, 163] on b "Digital Data Wall" at bounding box center [628, 166] width 74 height 11
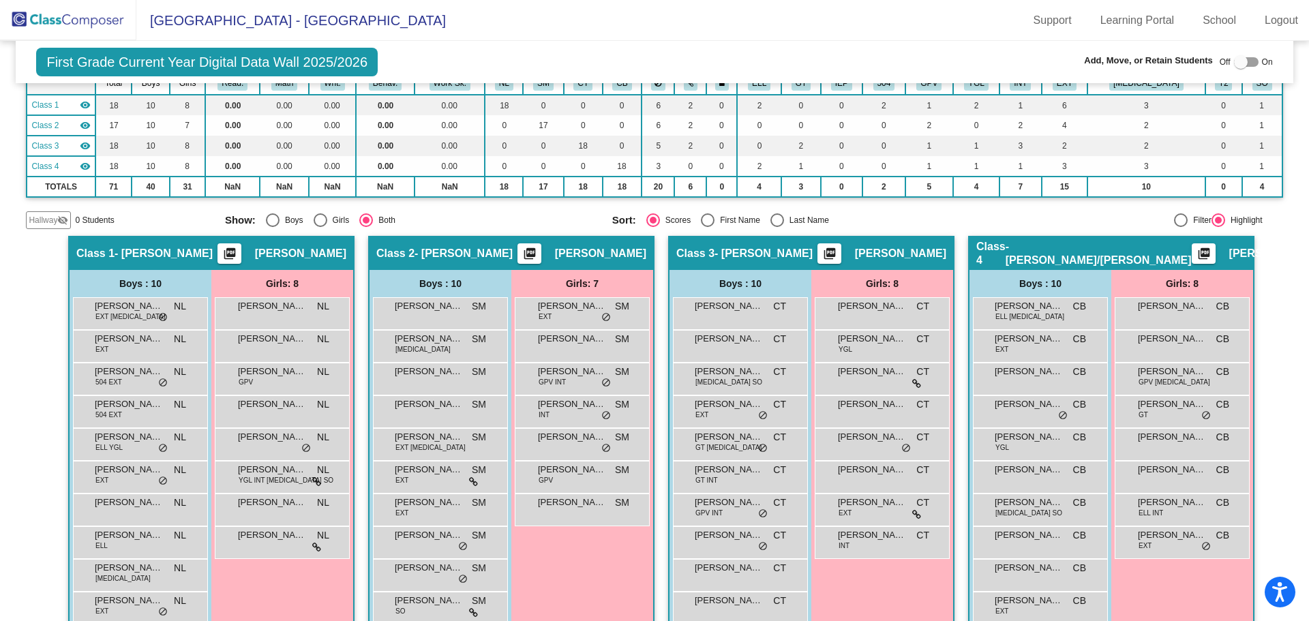
scroll to position [173, 0]
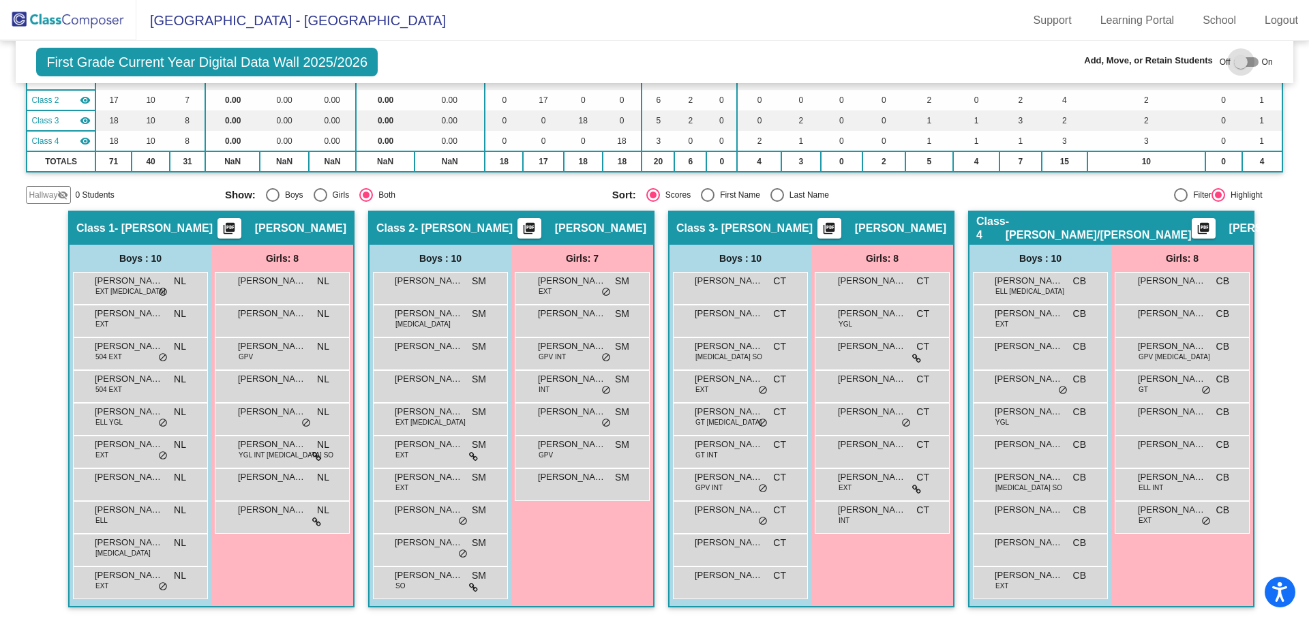
click at [1234, 63] on div at bounding box center [1241, 62] width 14 height 14
checkbox input "true"
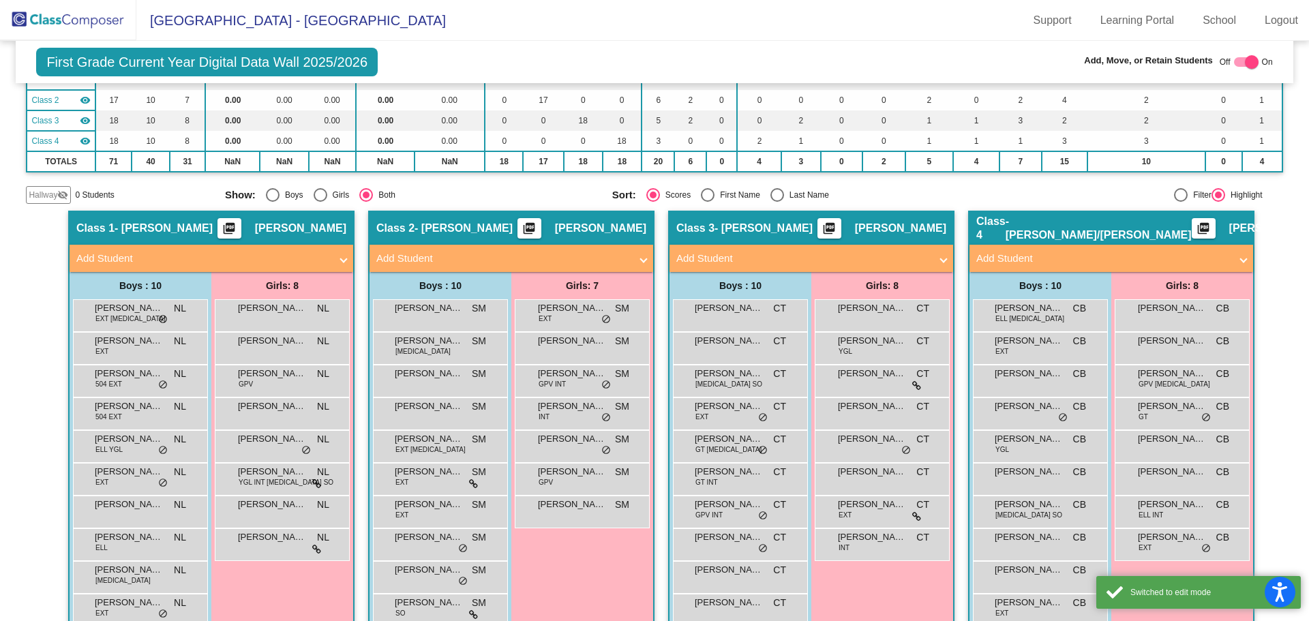
click at [416, 260] on mat-panel-title "Add Student" at bounding box center [503, 259] width 254 height 16
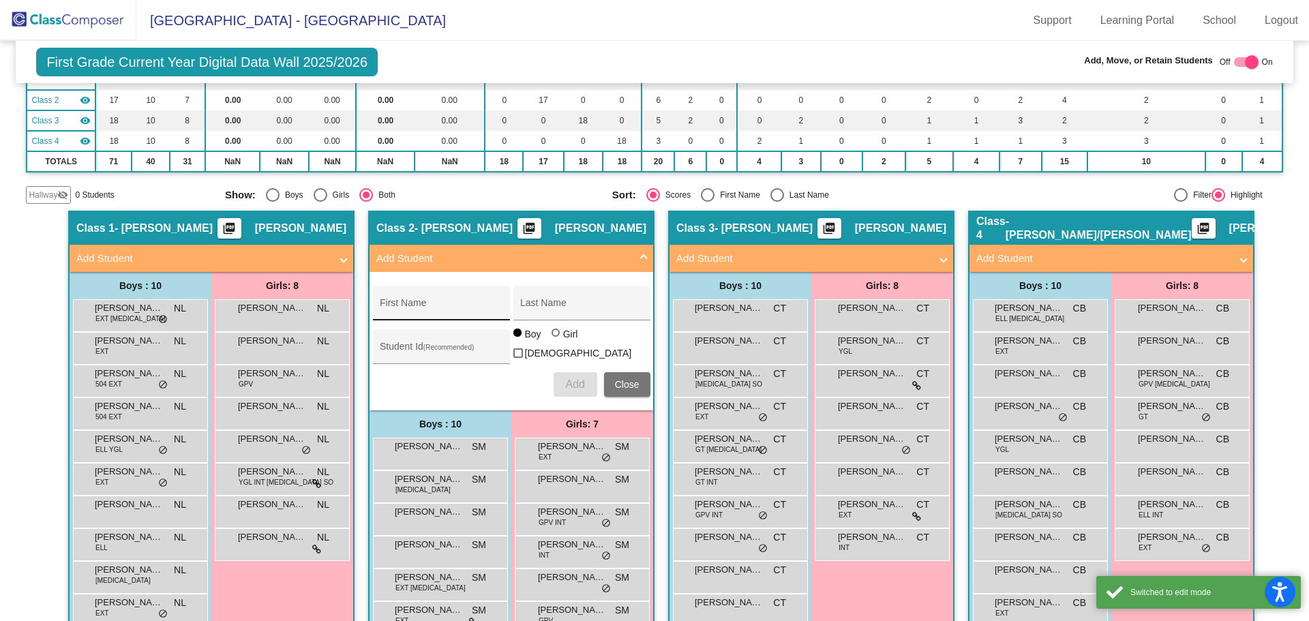
click at [453, 301] on div "First Name" at bounding box center [441, 307] width 123 height 28
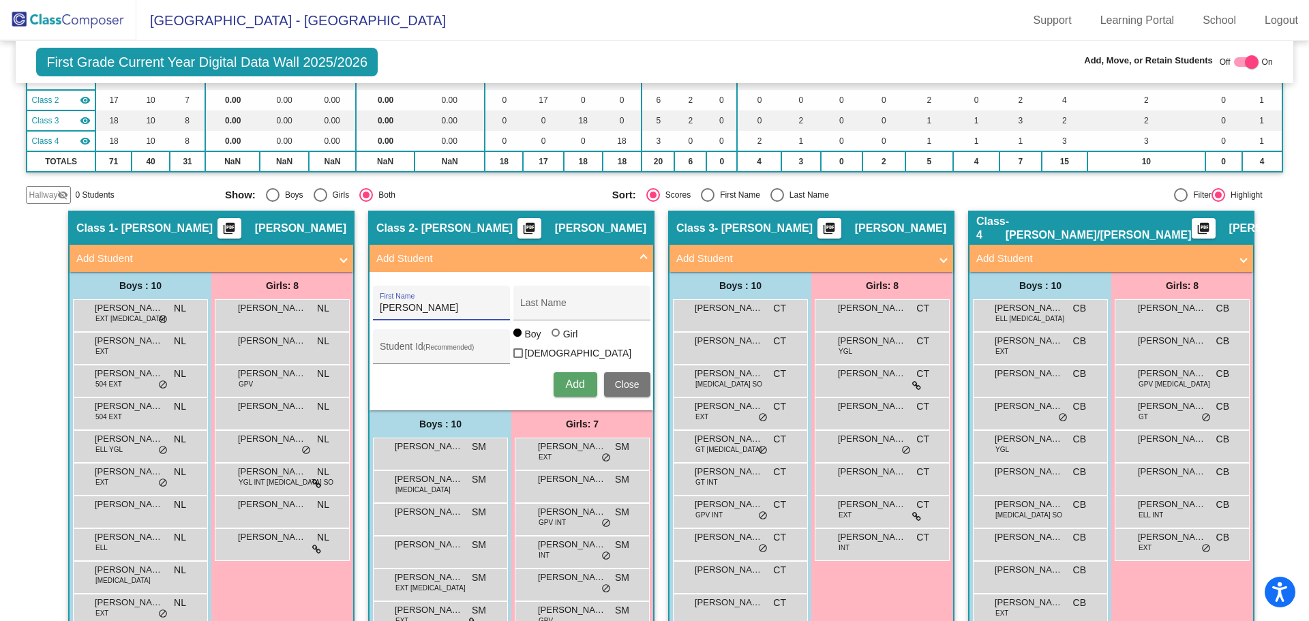
type input "[PERSON_NAME]"
type input "Naik"
click at [556, 333] on div at bounding box center [556, 333] width 0 height 0
click at [556, 340] on input "Girl" at bounding box center [556, 339] width 1 height 1
radio input "true"
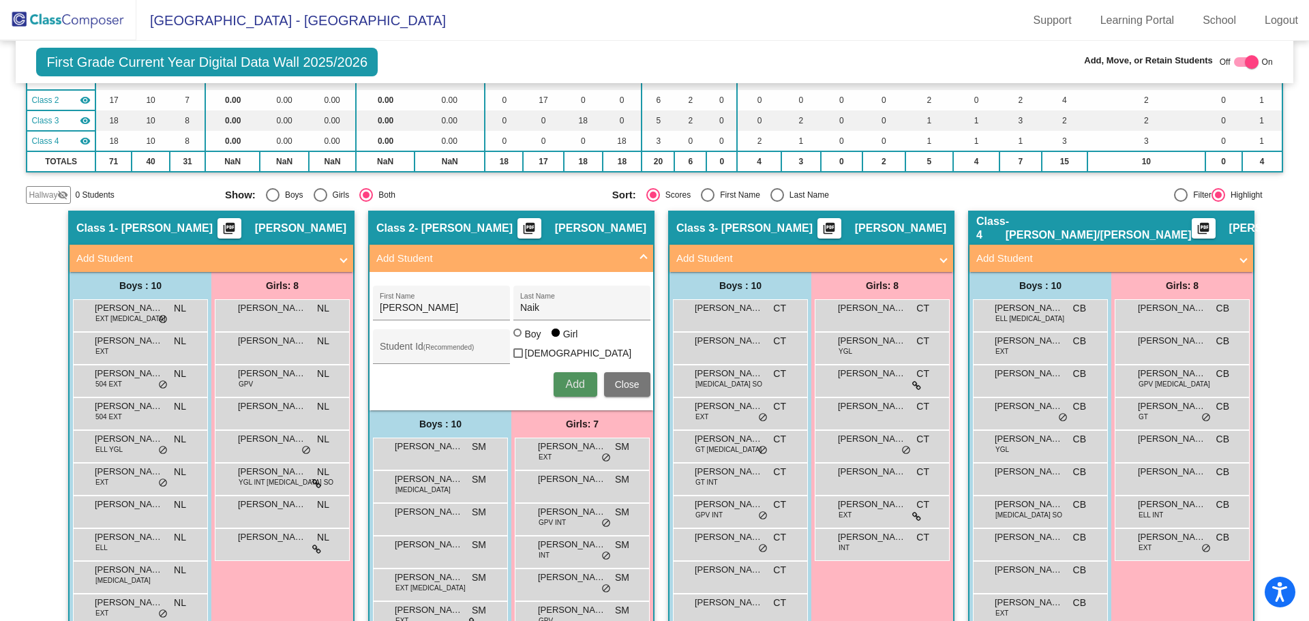
click at [570, 386] on span "Add" at bounding box center [574, 384] width 19 height 12
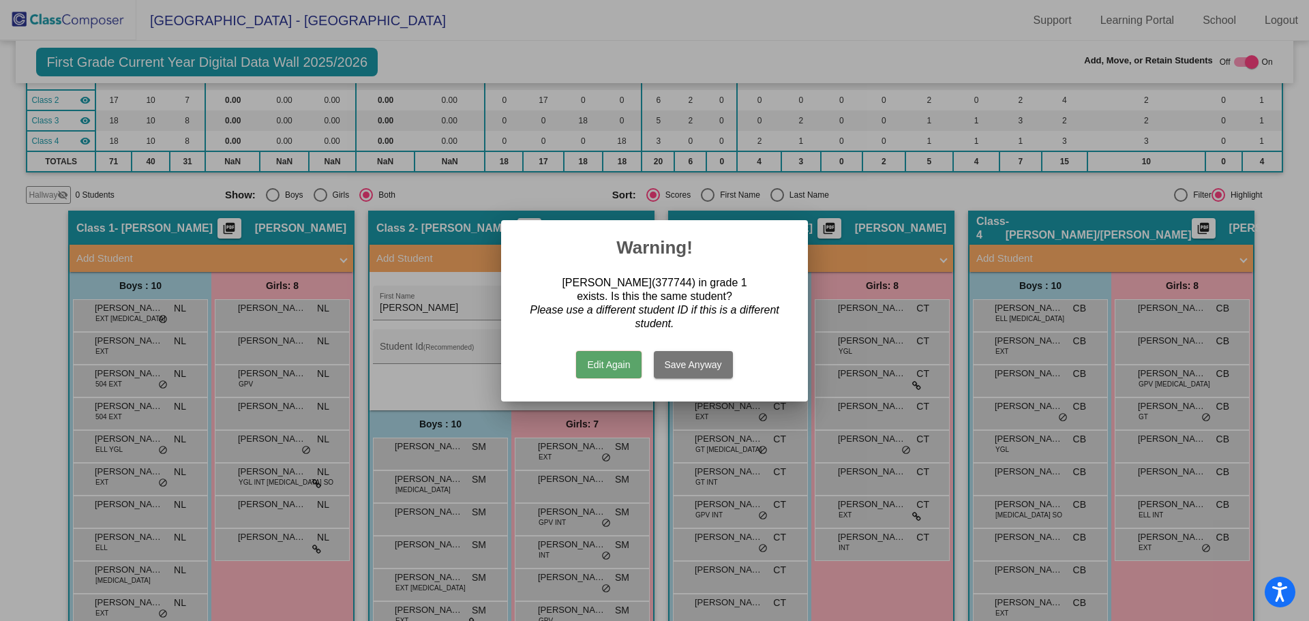
click at [605, 365] on button "Edit Again" at bounding box center [608, 364] width 65 height 27
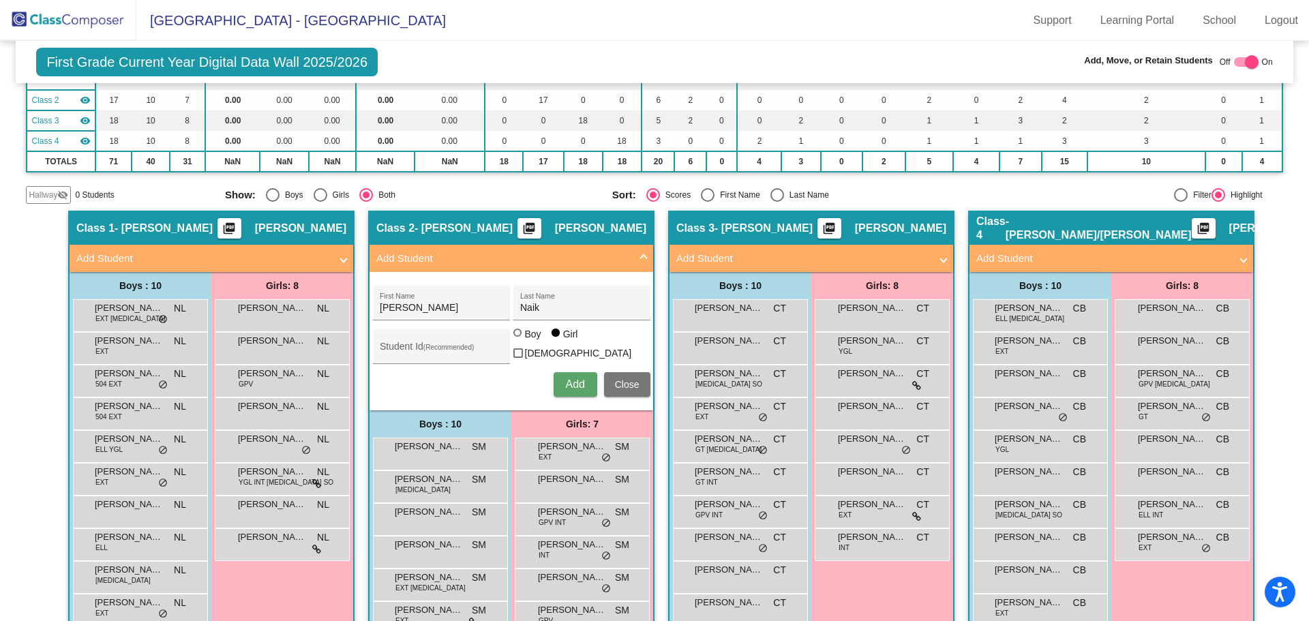
click at [629, 383] on span "Close" at bounding box center [627, 384] width 25 height 11
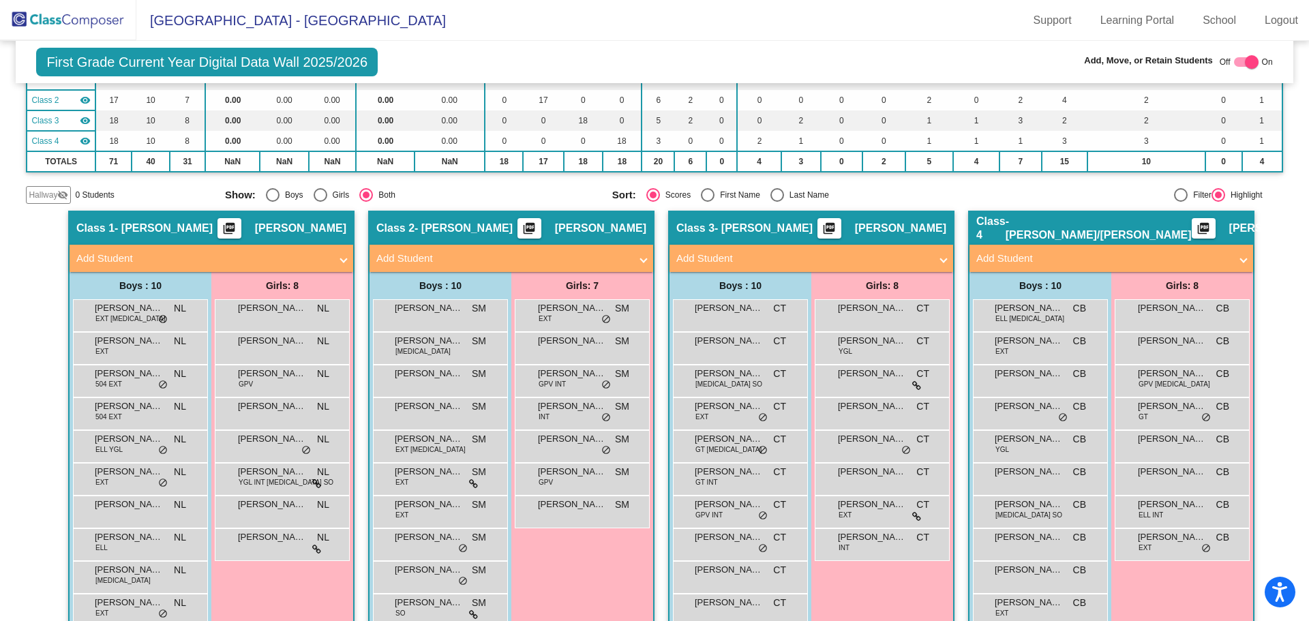
scroll to position [200, 0]
